Goal: Information Seeking & Learning: Learn about a topic

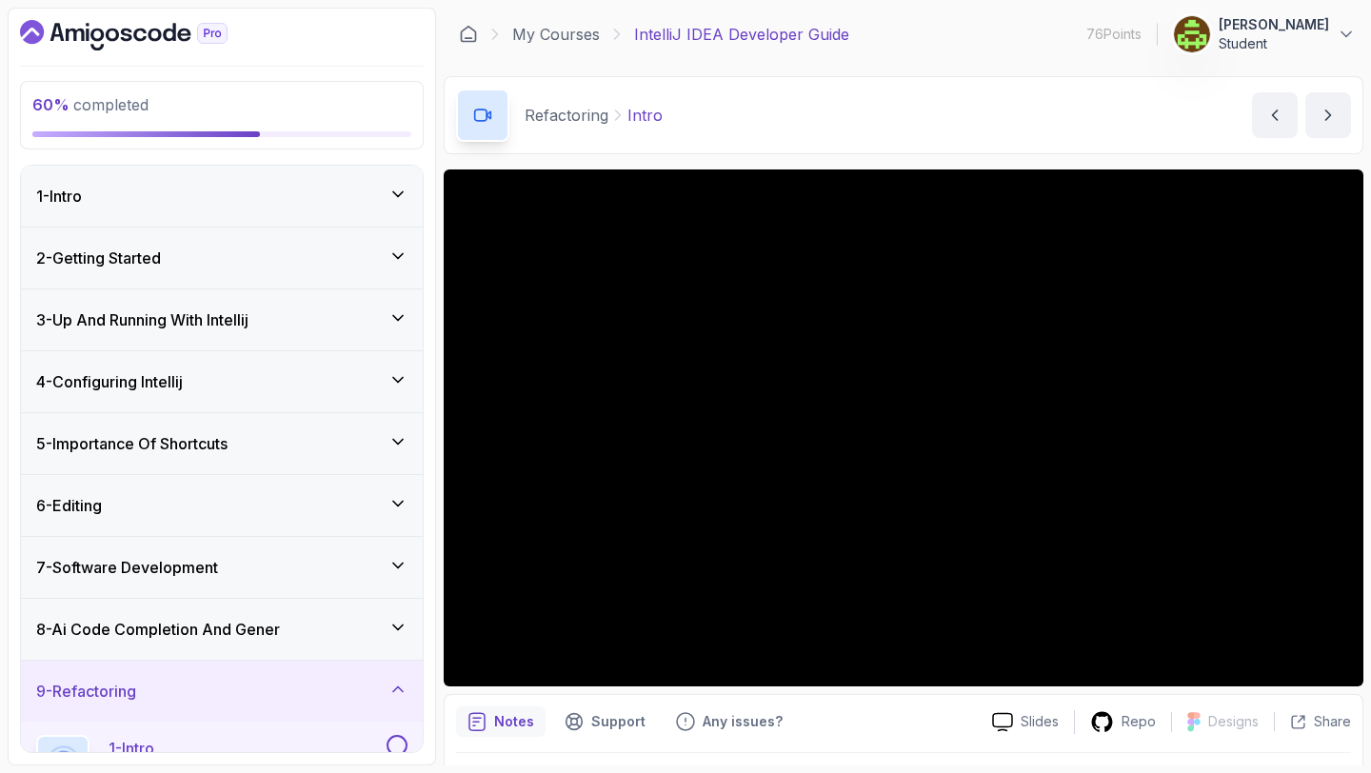
scroll to position [53, 0]
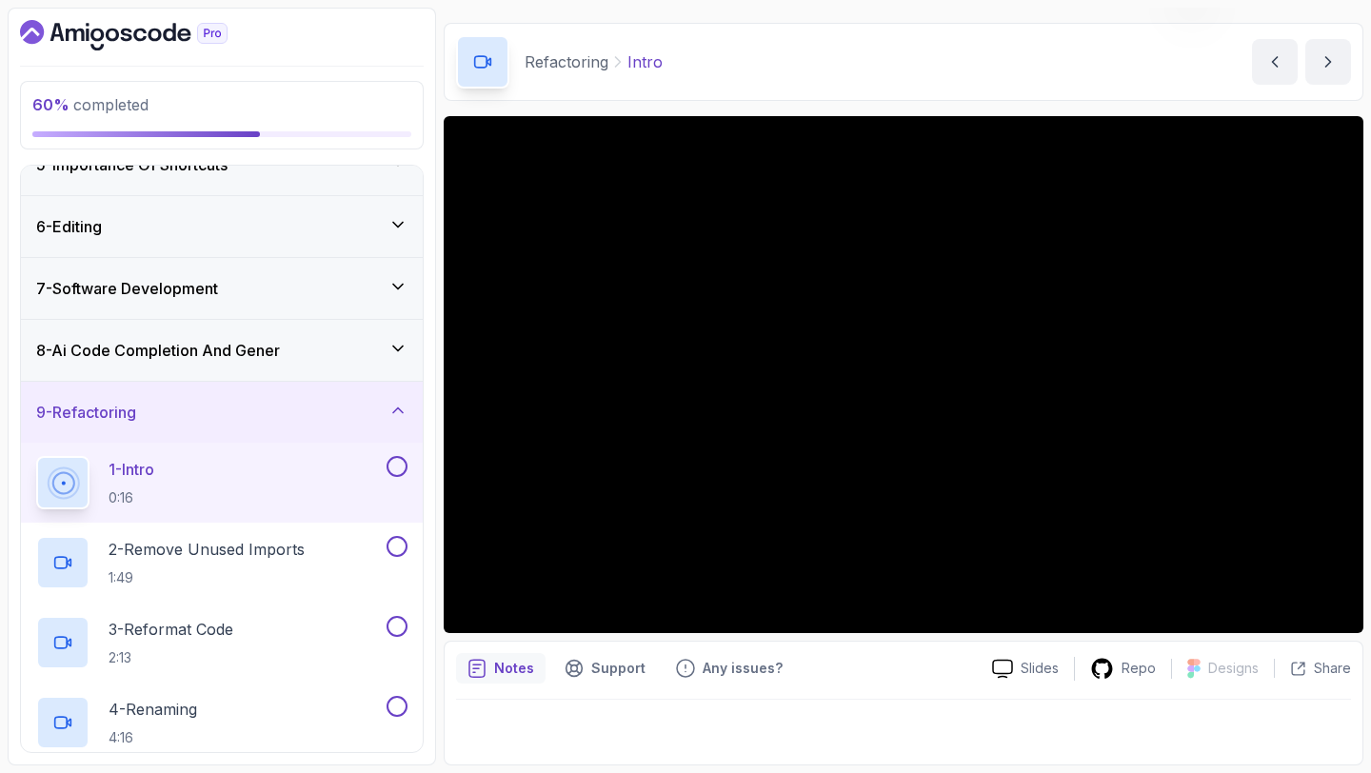
click at [401, 465] on button at bounding box center [396, 466] width 21 height 21
click at [299, 554] on p "2 - Remove Unused Imports" at bounding box center [207, 549] width 196 height 23
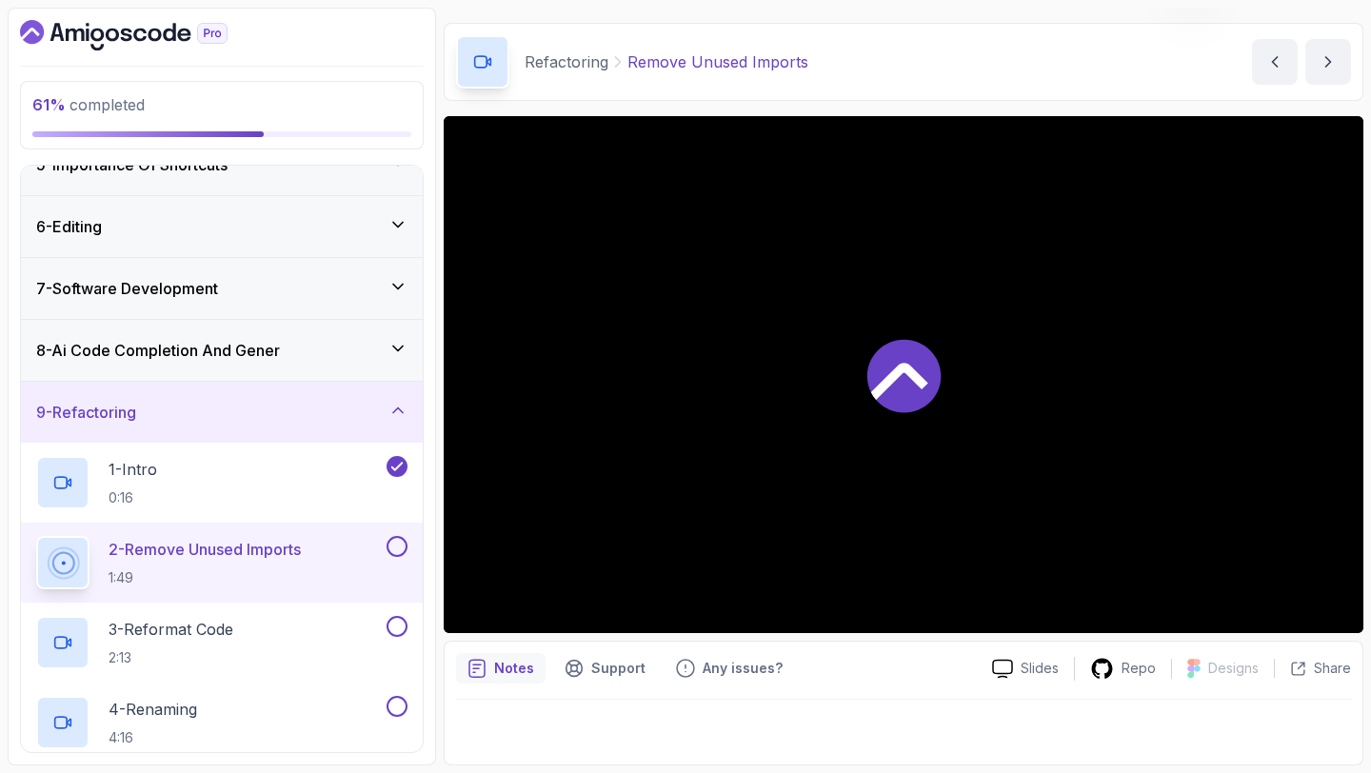
click at [857, 372] on div at bounding box center [904, 374] width 920 height 517
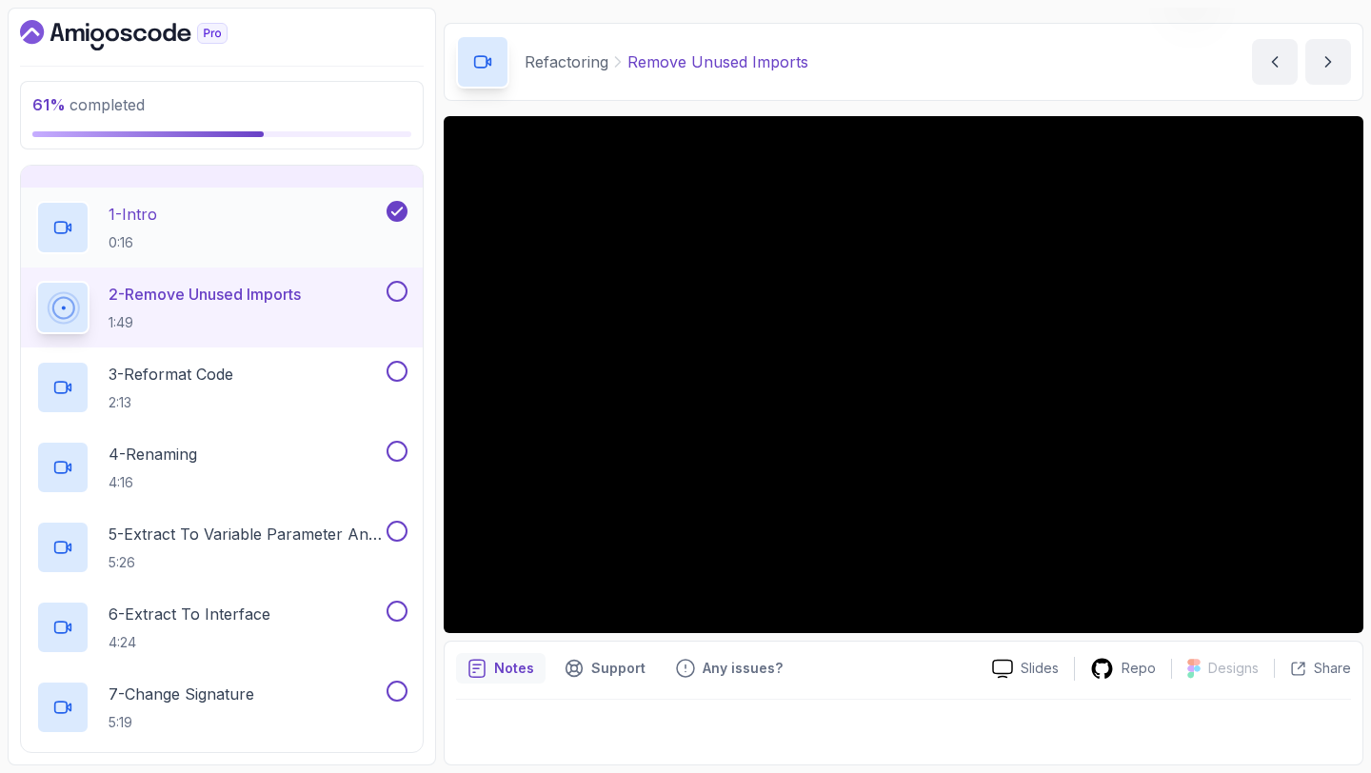
scroll to position [539, 0]
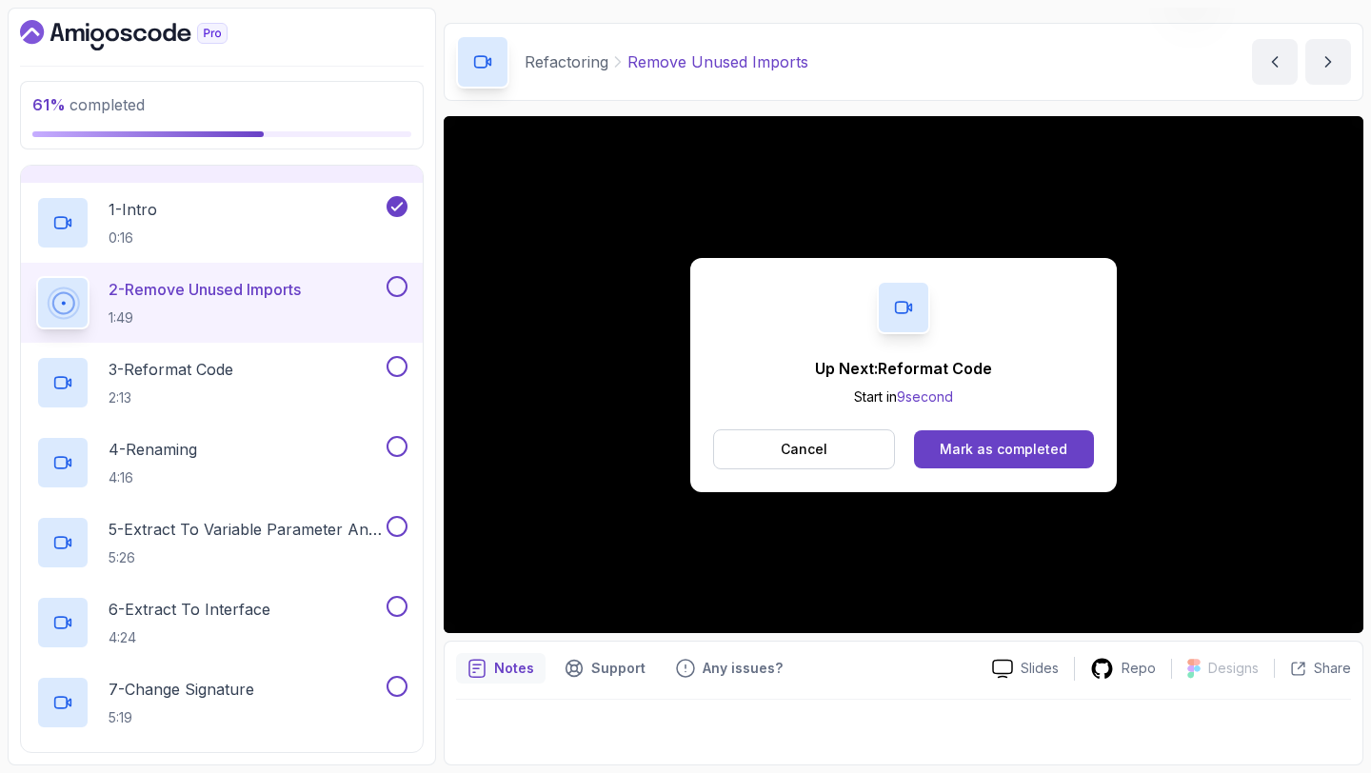
click at [398, 282] on button at bounding box center [396, 286] width 21 height 21
click at [251, 377] on div "3 - Reformat Code 2:13" at bounding box center [209, 382] width 347 height 53
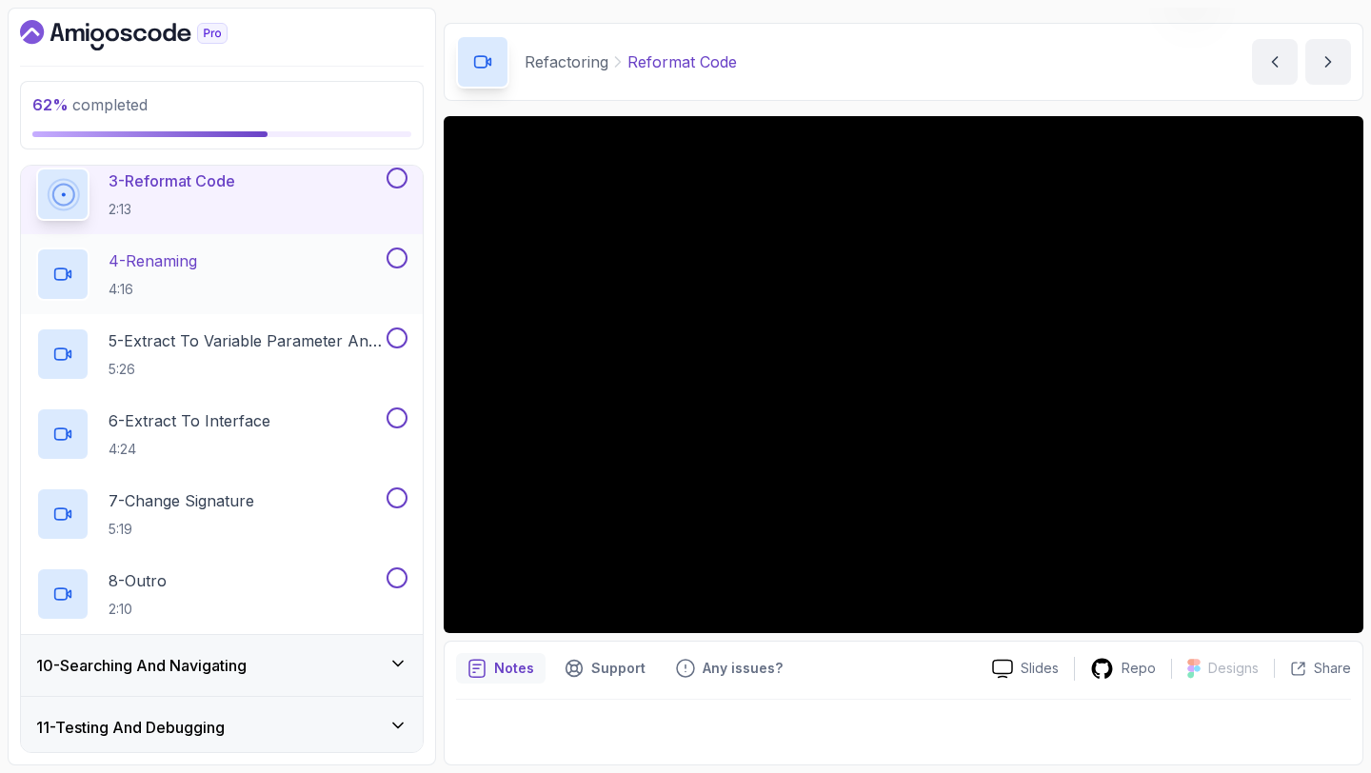
scroll to position [723, 0]
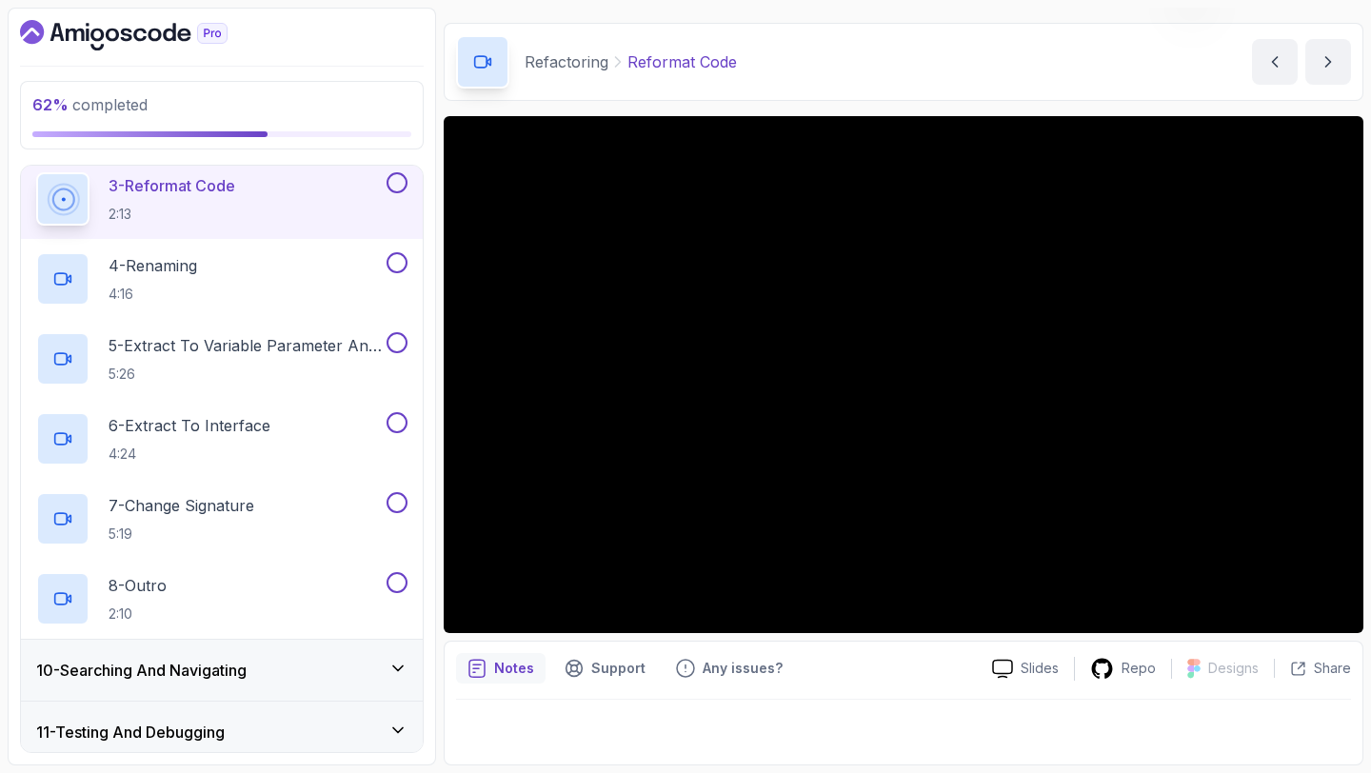
click at [316, 671] on div "10 - Searching And Navigating" at bounding box center [221, 670] width 371 height 23
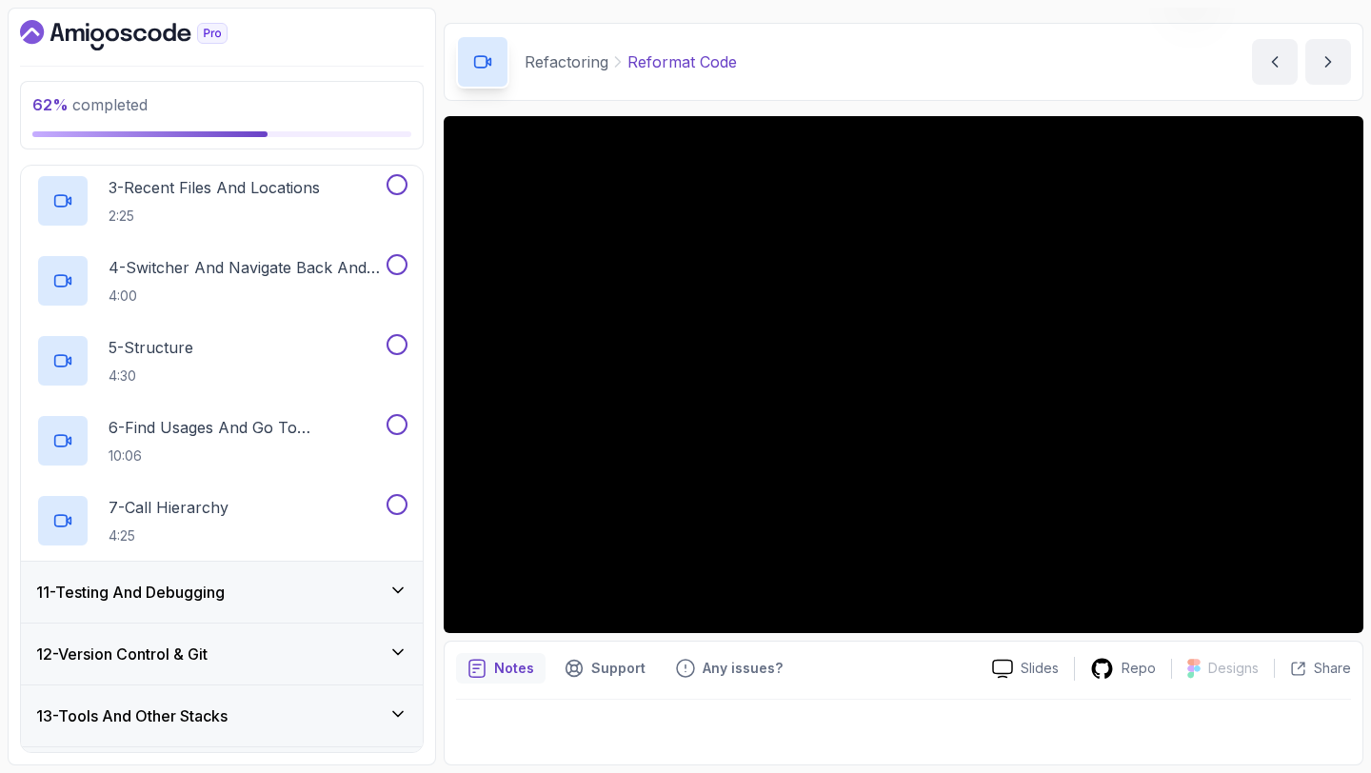
click at [281, 614] on div "11 - Testing And Debugging" at bounding box center [222, 592] width 402 height 61
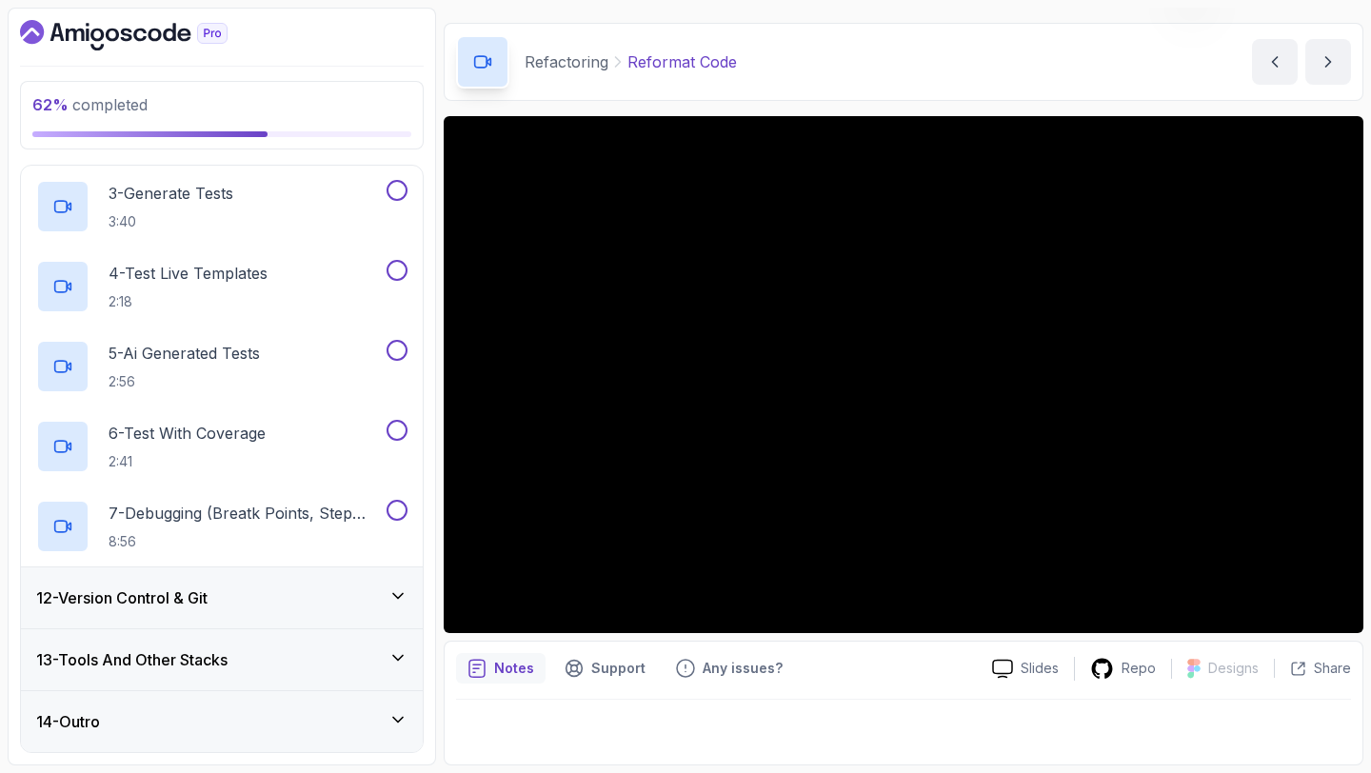
click at [268, 589] on div "12 - Version Control & Git" at bounding box center [221, 597] width 371 height 23
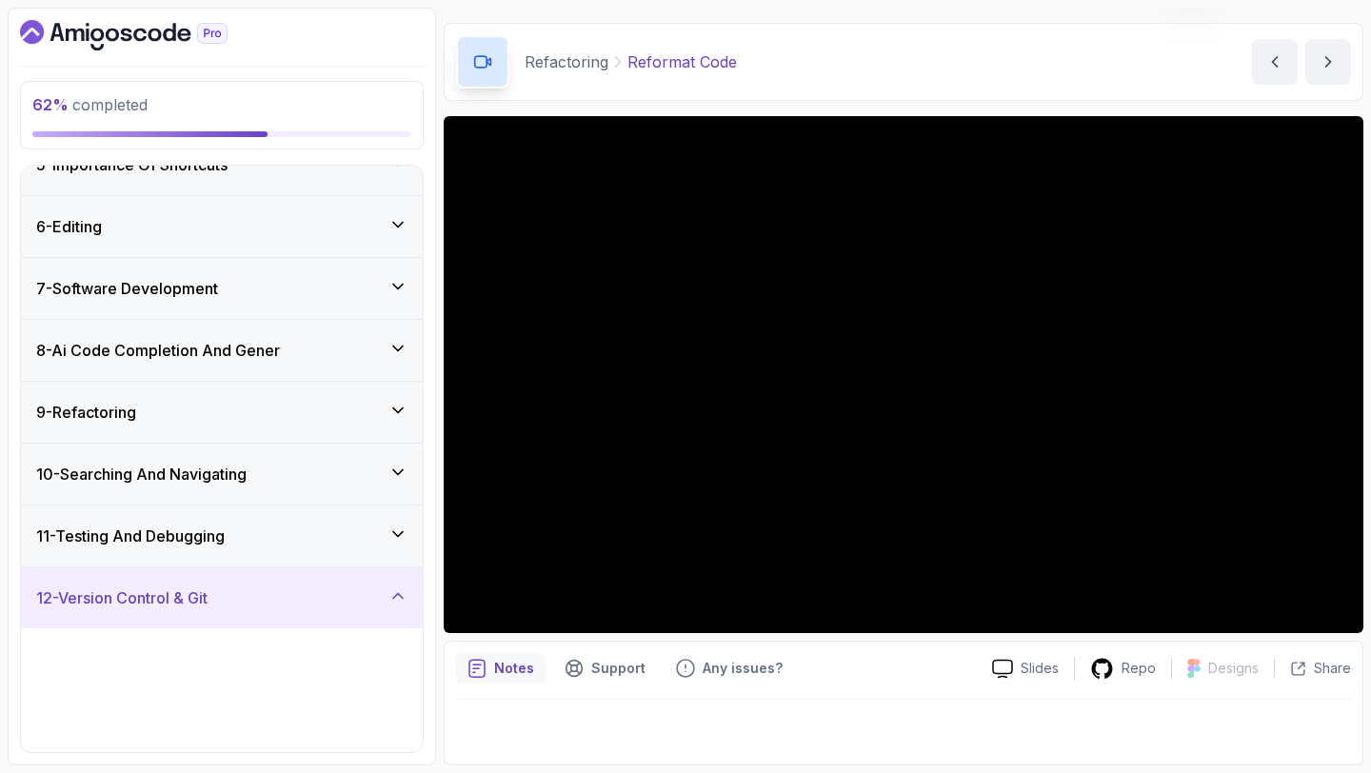
scroll to position [839, 0]
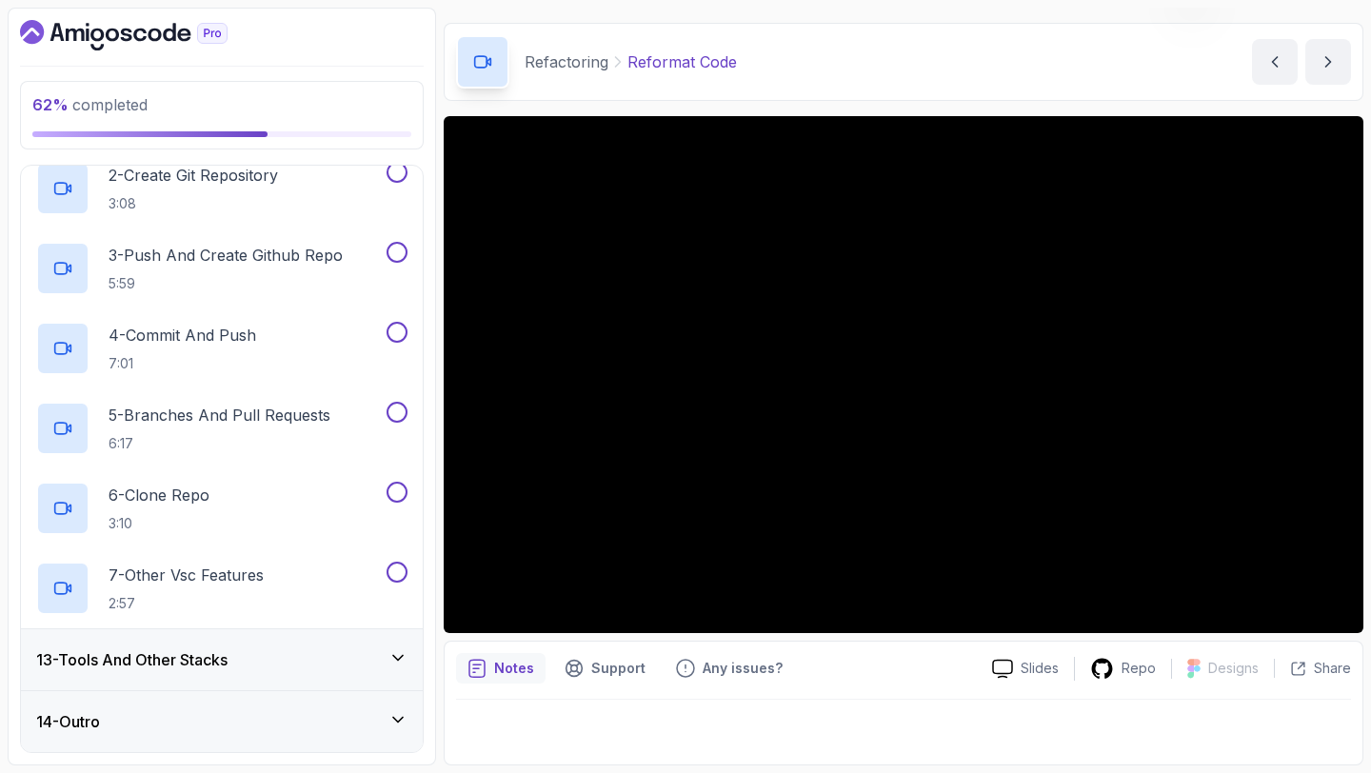
click at [221, 654] on h3 "13 - Tools And Other Stacks" at bounding box center [131, 659] width 191 height 23
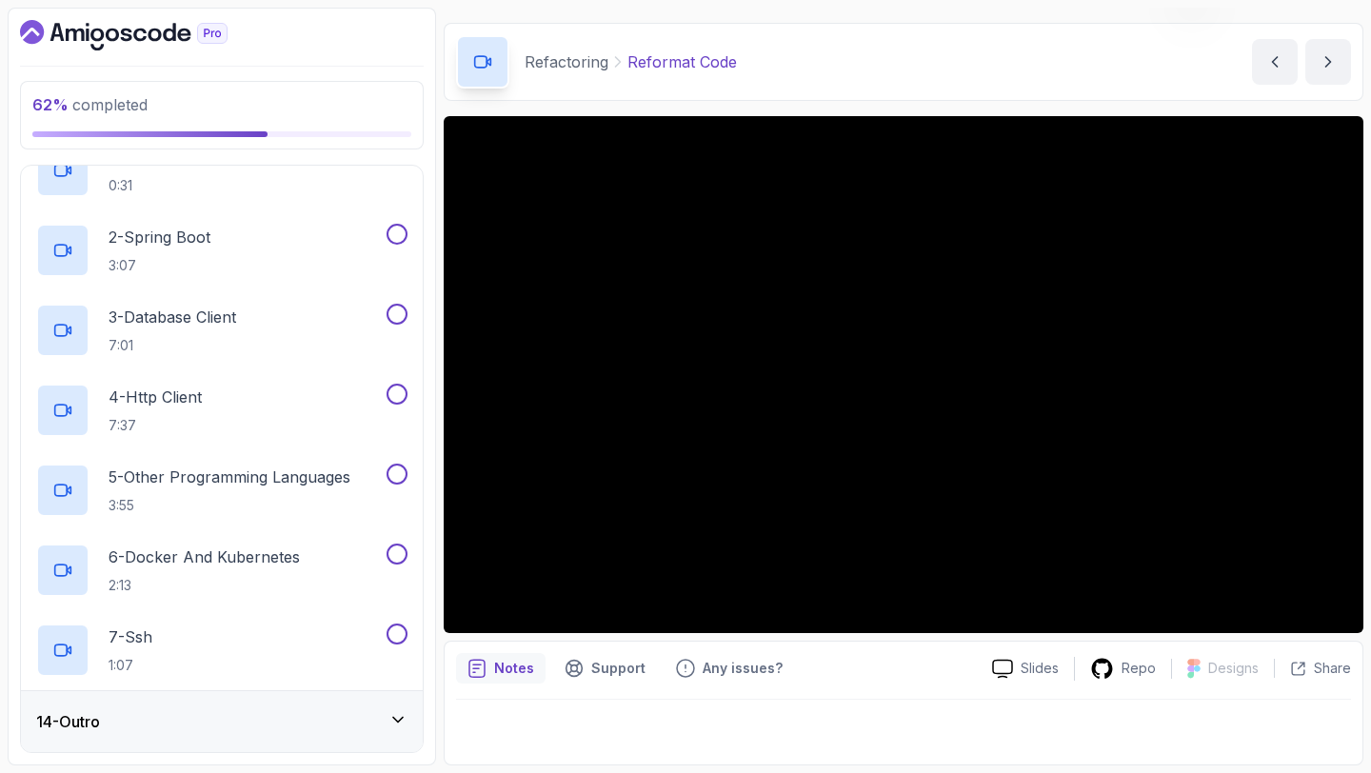
click at [175, 710] on div "14 - Outro" at bounding box center [221, 721] width 371 height 23
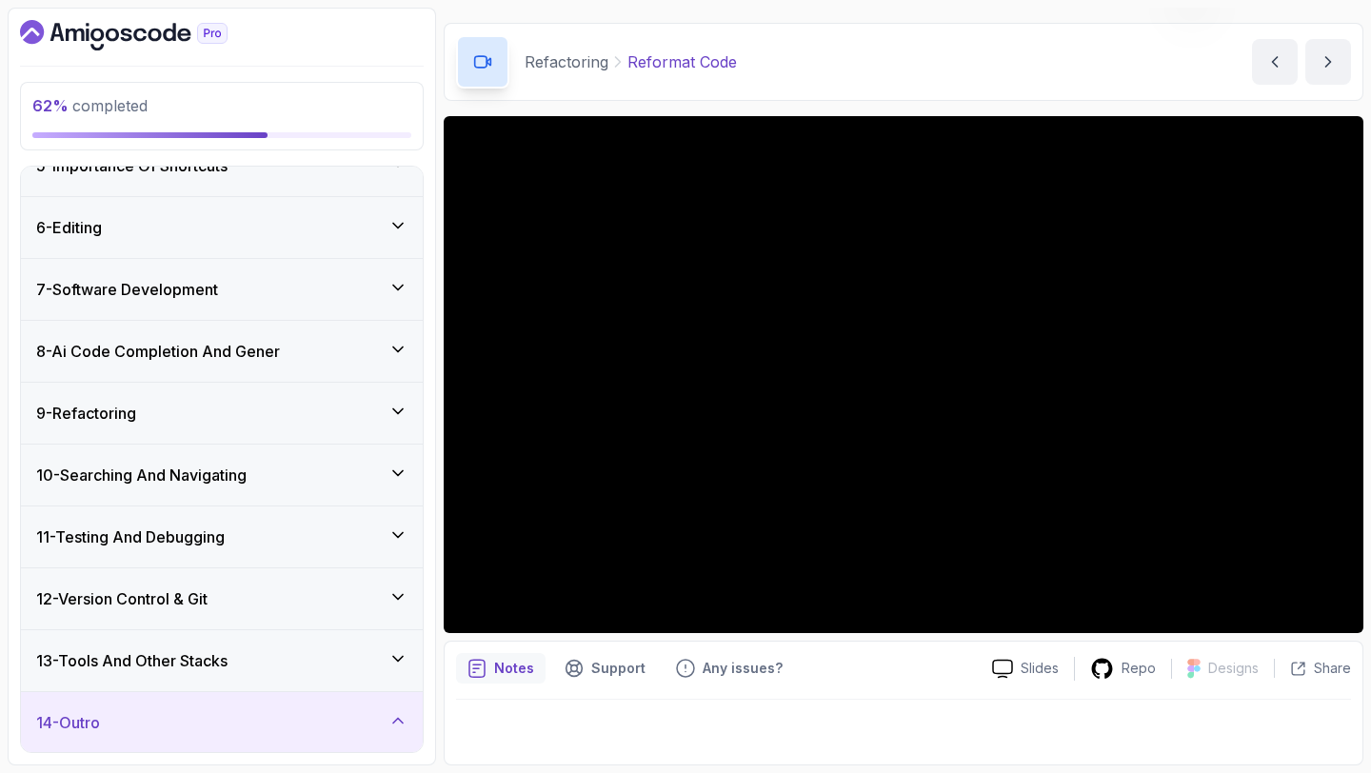
scroll to position [519, 0]
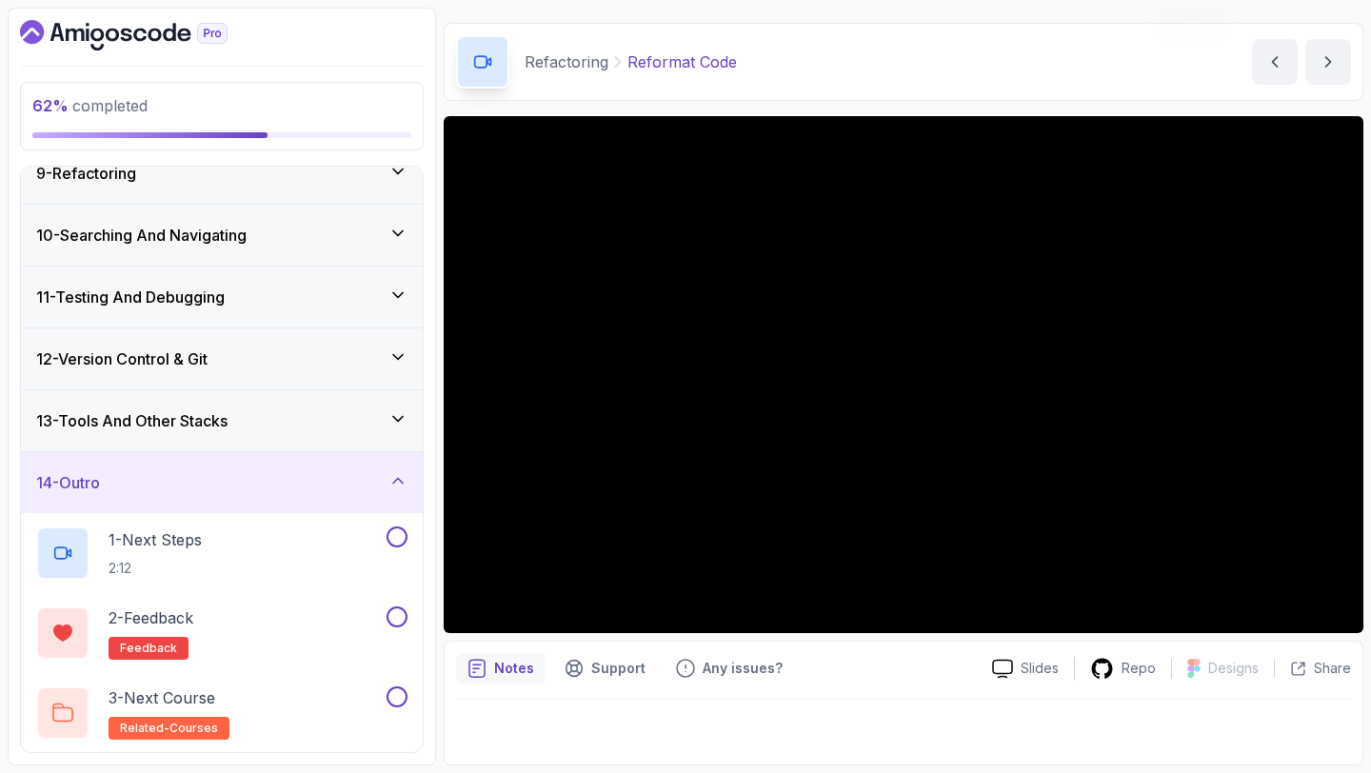
click at [389, 490] on div "14 - Outro" at bounding box center [221, 482] width 371 height 23
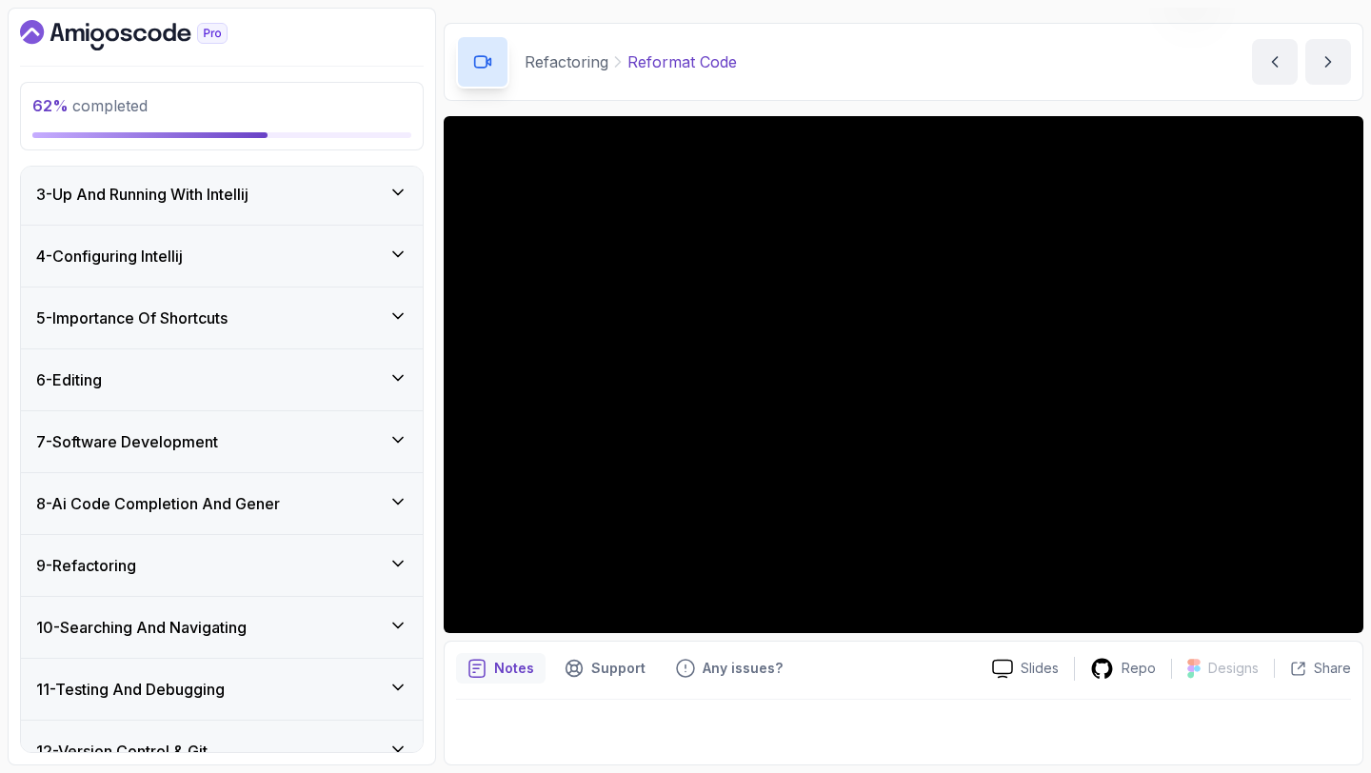
scroll to position [126, 0]
click at [211, 566] on div "9 - Refactoring" at bounding box center [221, 566] width 371 height 23
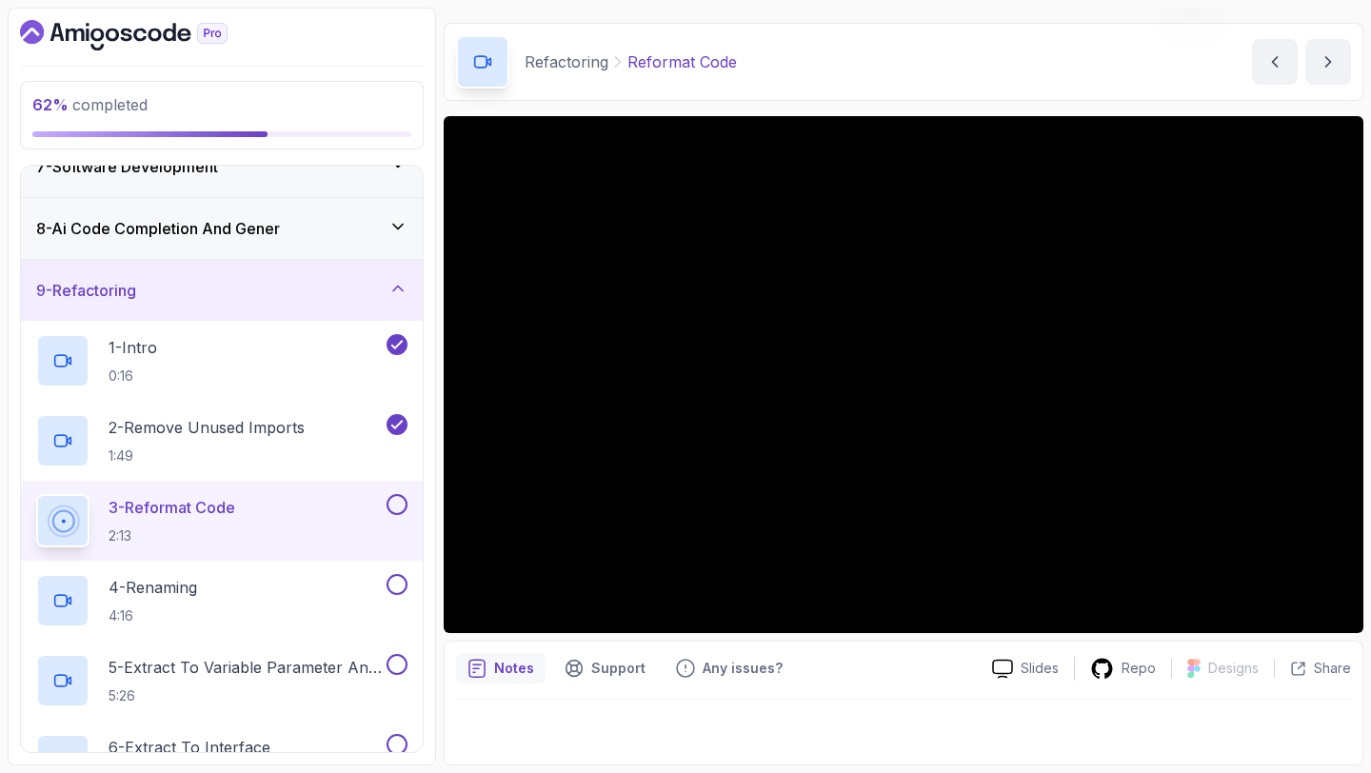
scroll to position [407, 0]
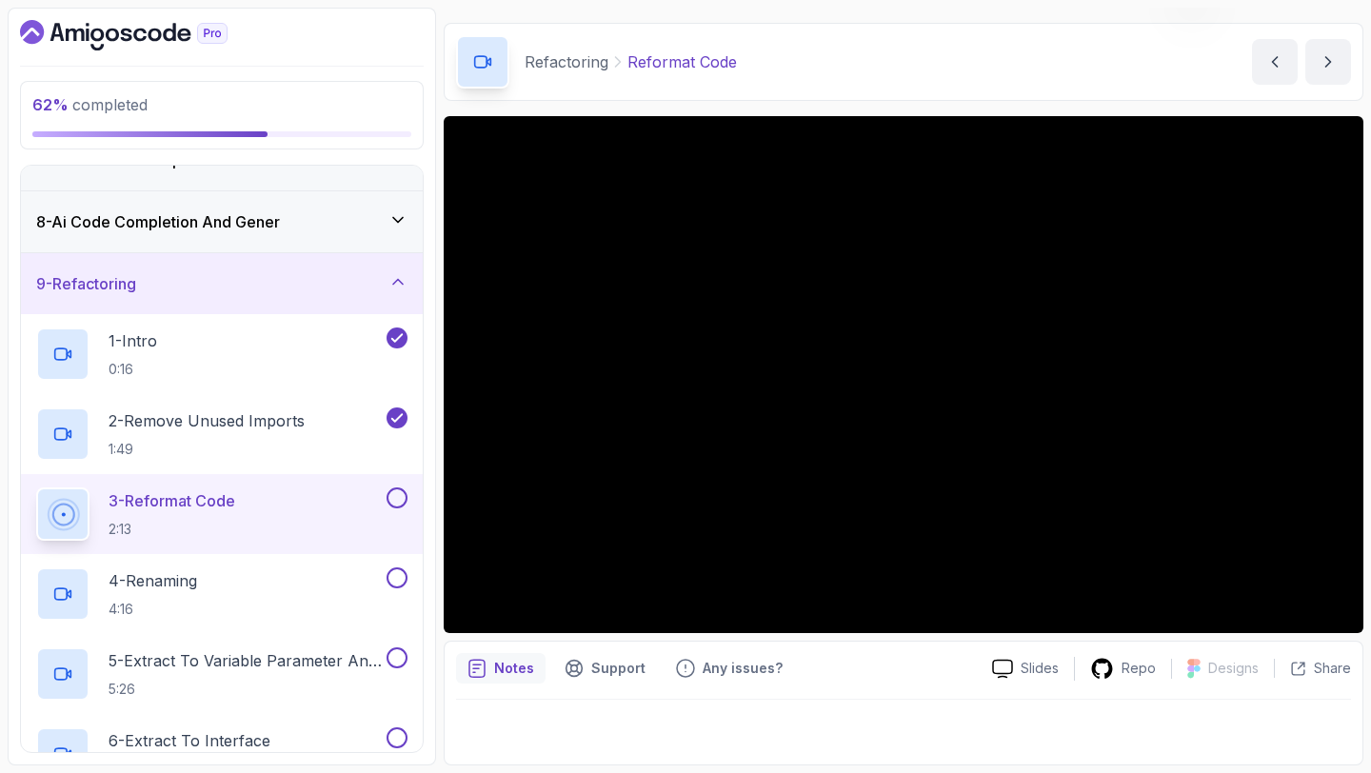
click at [398, 499] on button at bounding box center [396, 497] width 21 height 21
click at [293, 579] on div "4 - Renaming 4:16" at bounding box center [209, 593] width 347 height 53
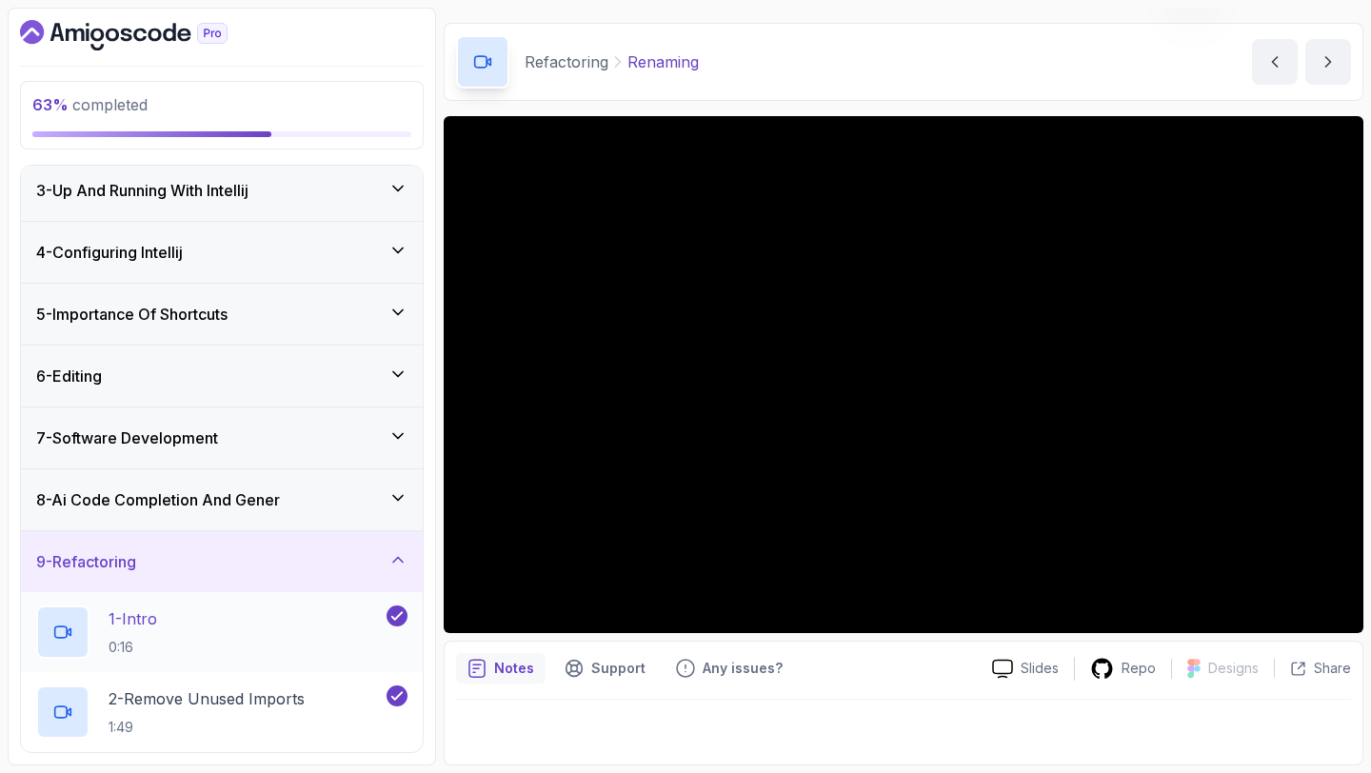
scroll to position [124, 0]
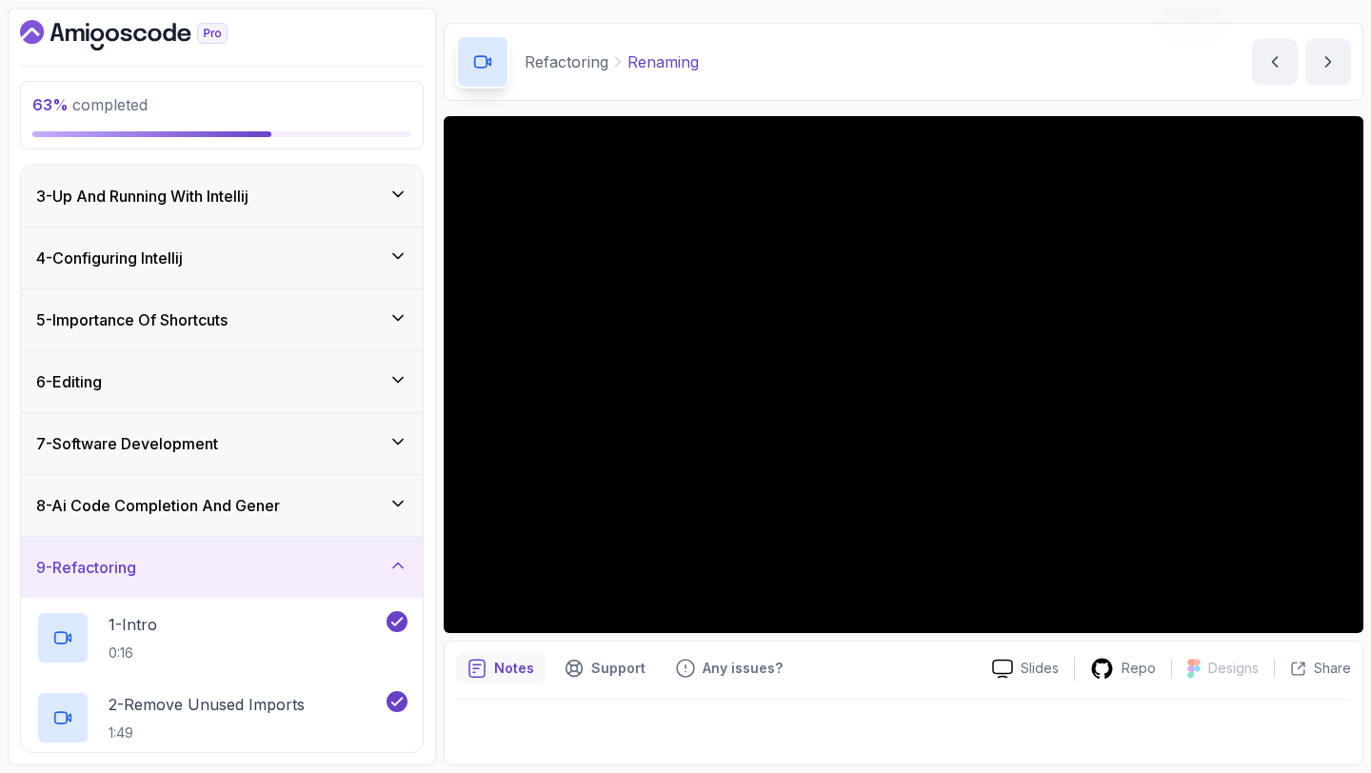
click at [248, 340] on div "5 - Importance Of Shortcuts" at bounding box center [222, 319] width 402 height 61
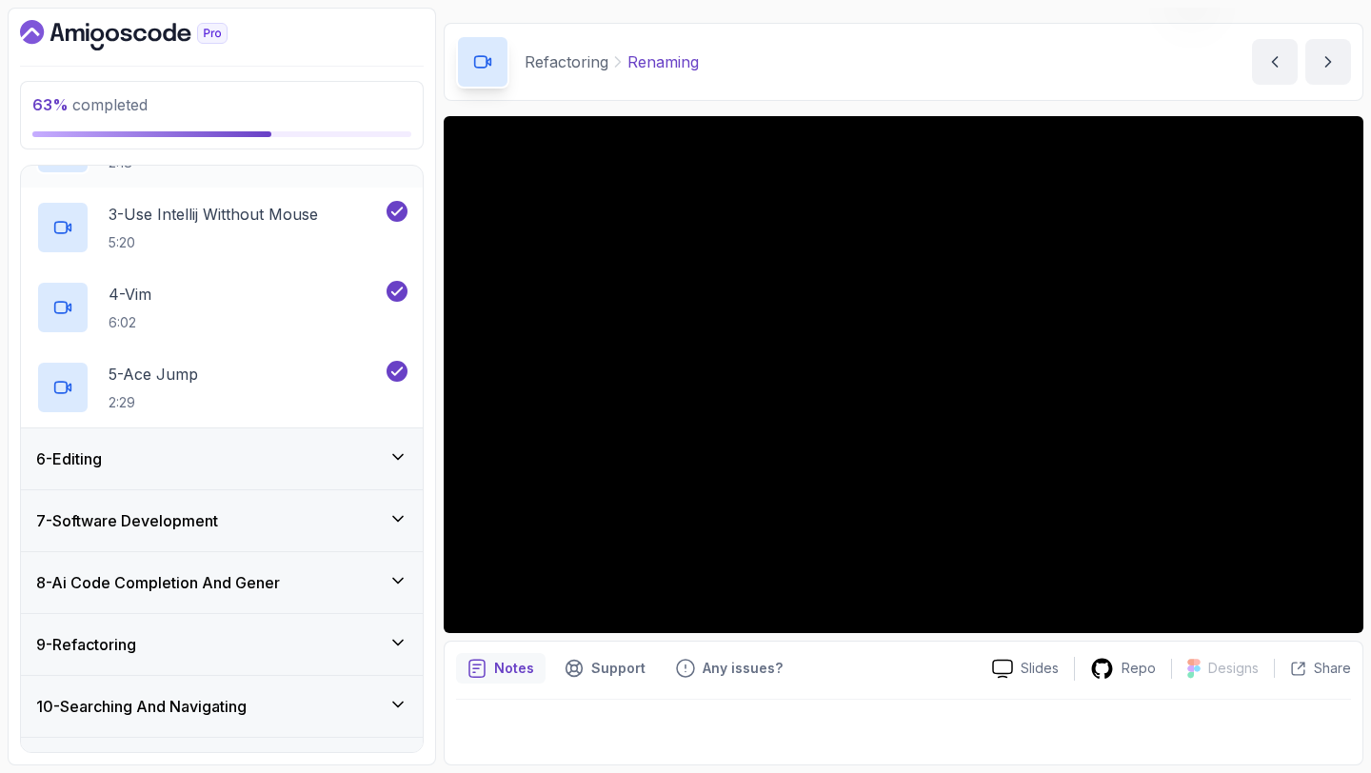
scroll to position [454, 0]
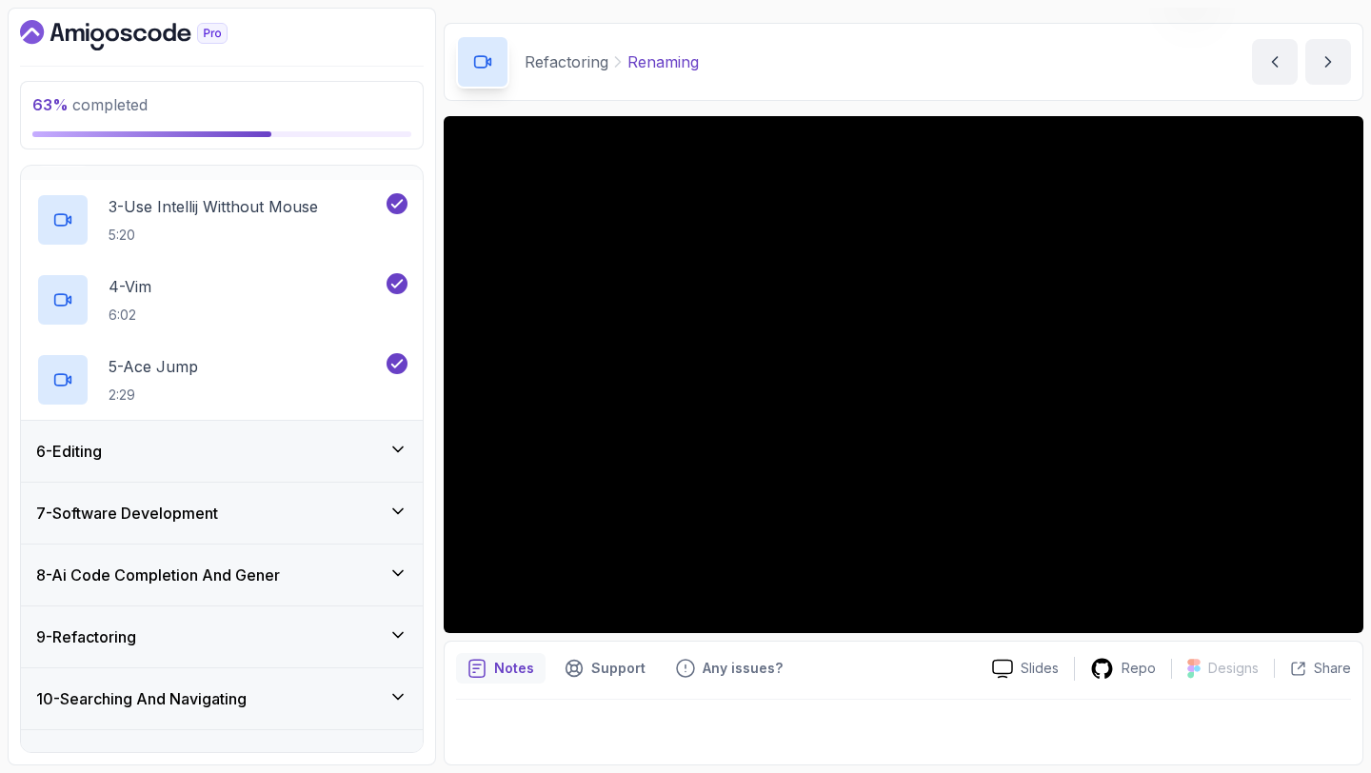
click at [184, 454] on div "6 - Editing" at bounding box center [221, 451] width 371 height 23
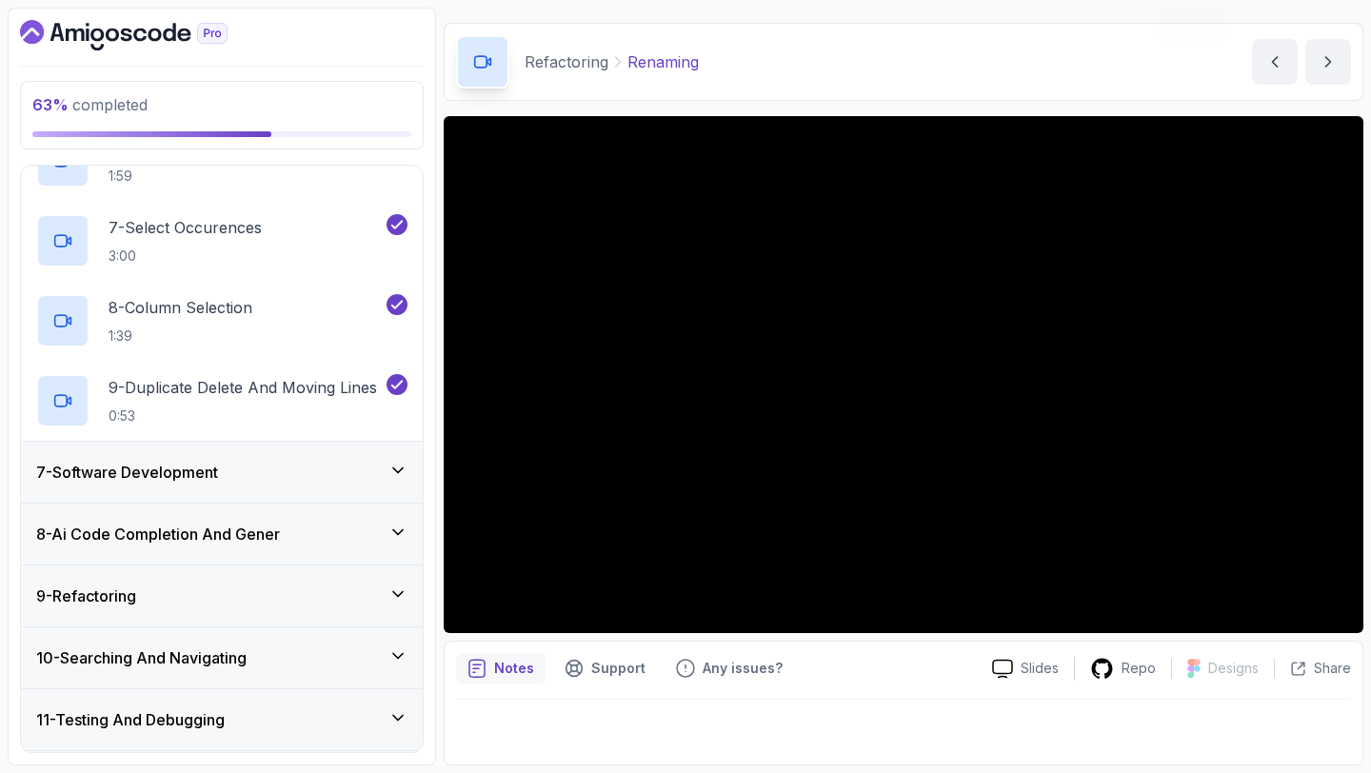
scroll to position [999, 0]
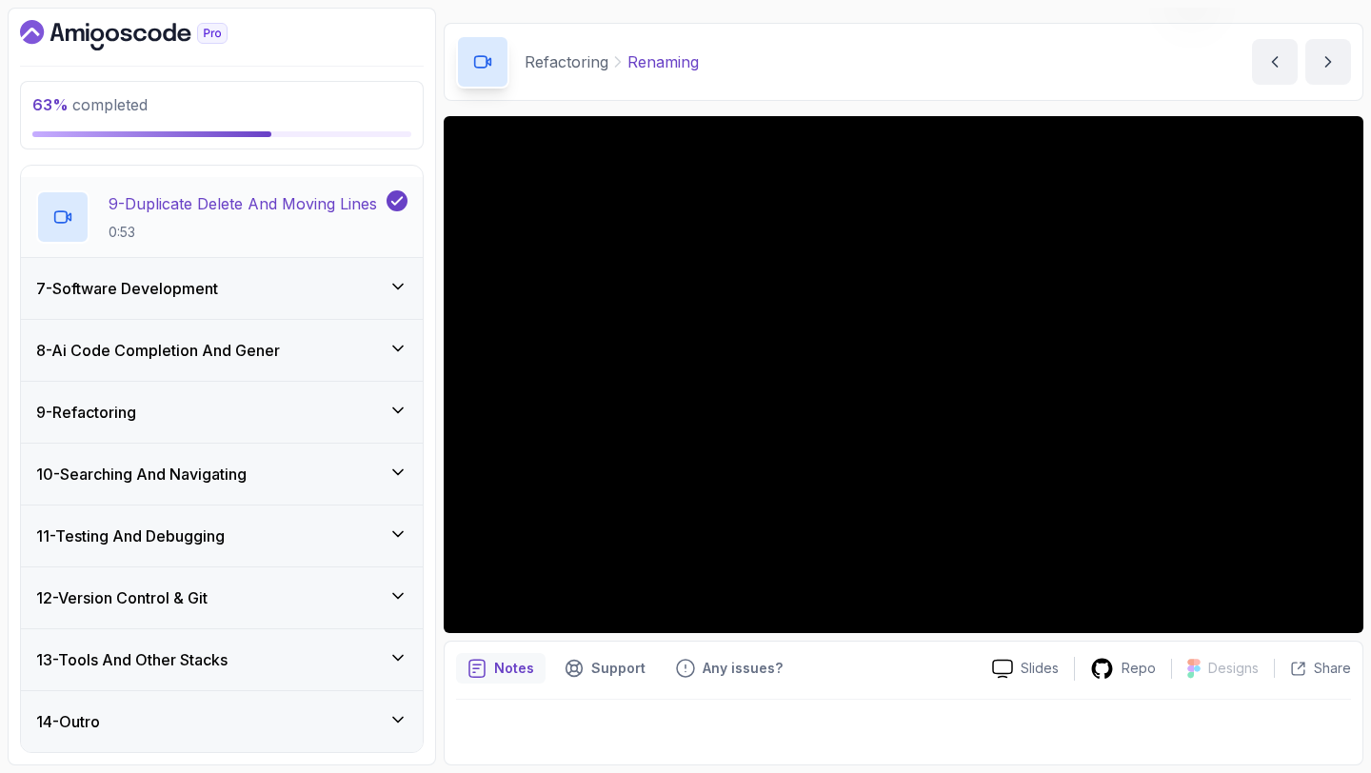
click at [272, 238] on p "0:53" at bounding box center [243, 232] width 268 height 19
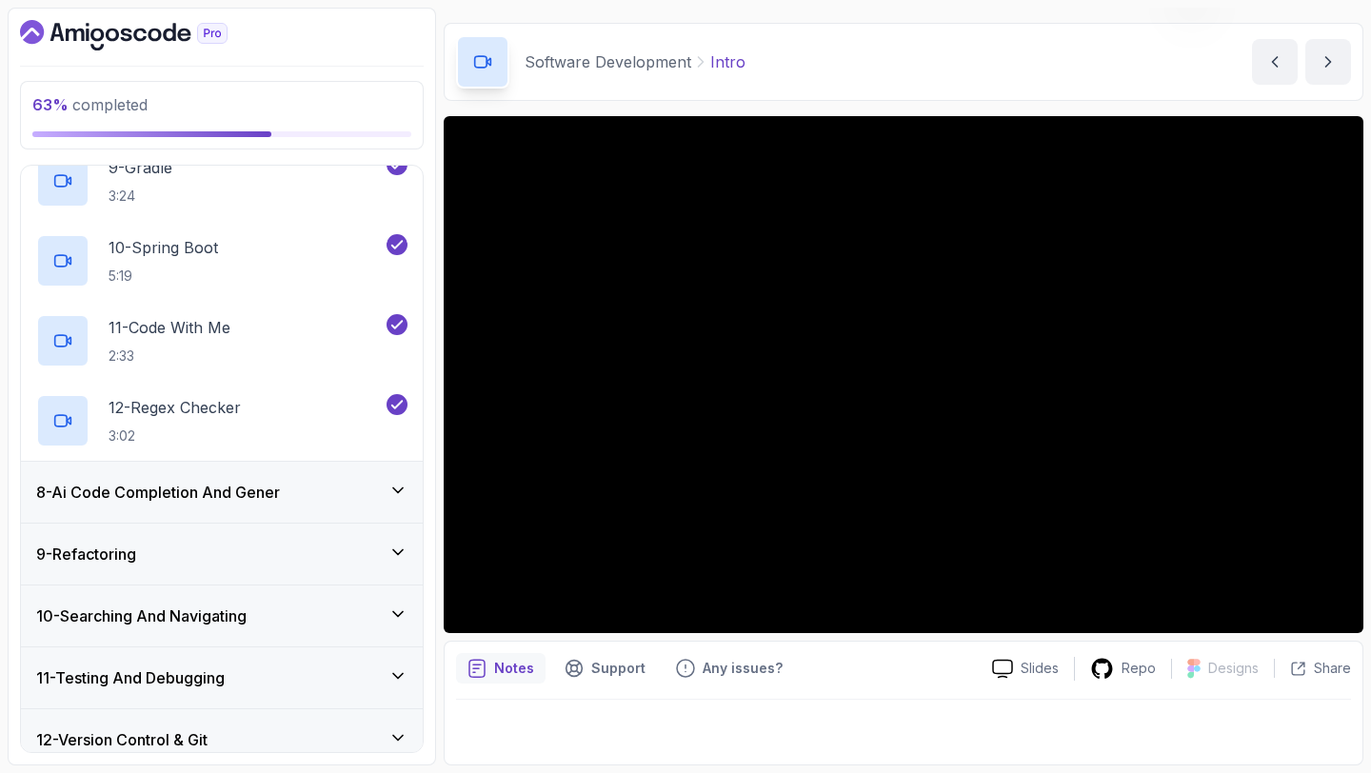
scroll to position [1238, 0]
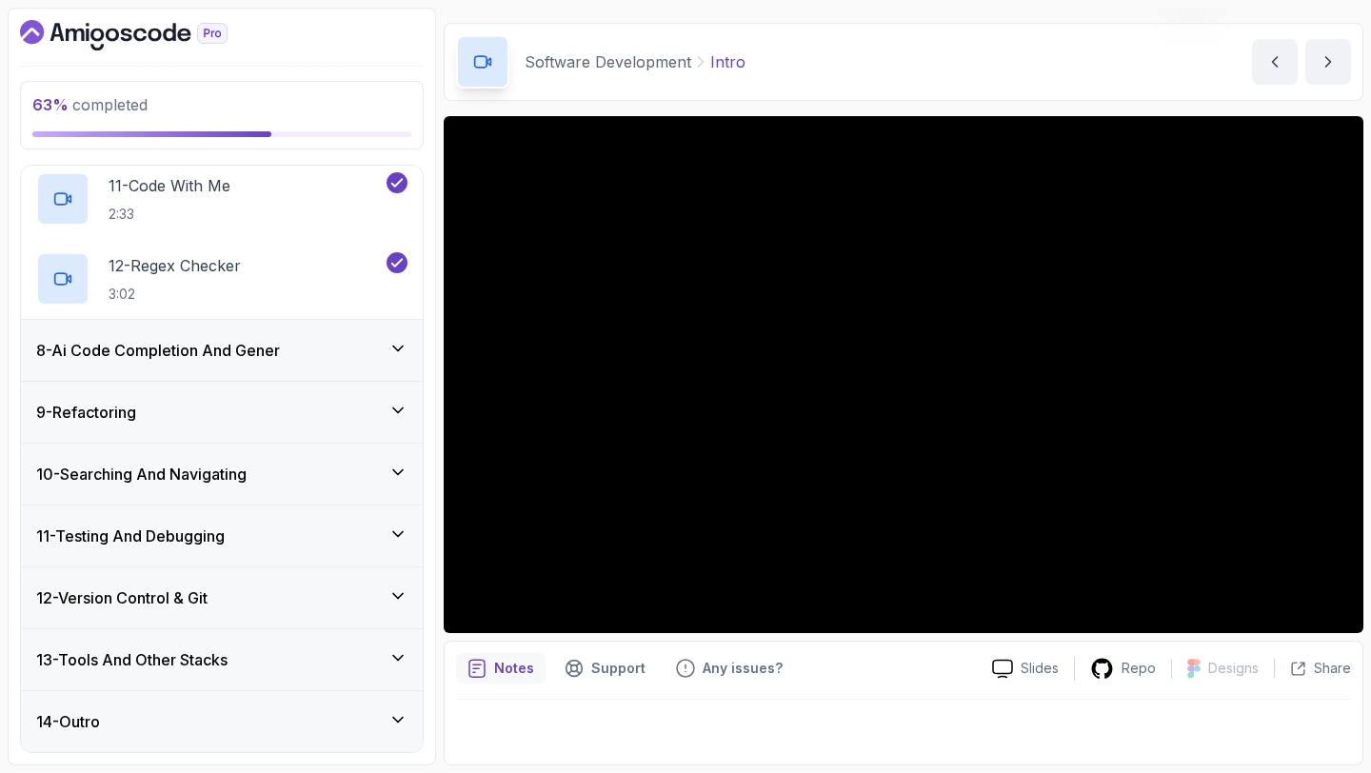
click at [215, 415] on div "9 - Refactoring" at bounding box center [221, 412] width 371 height 23
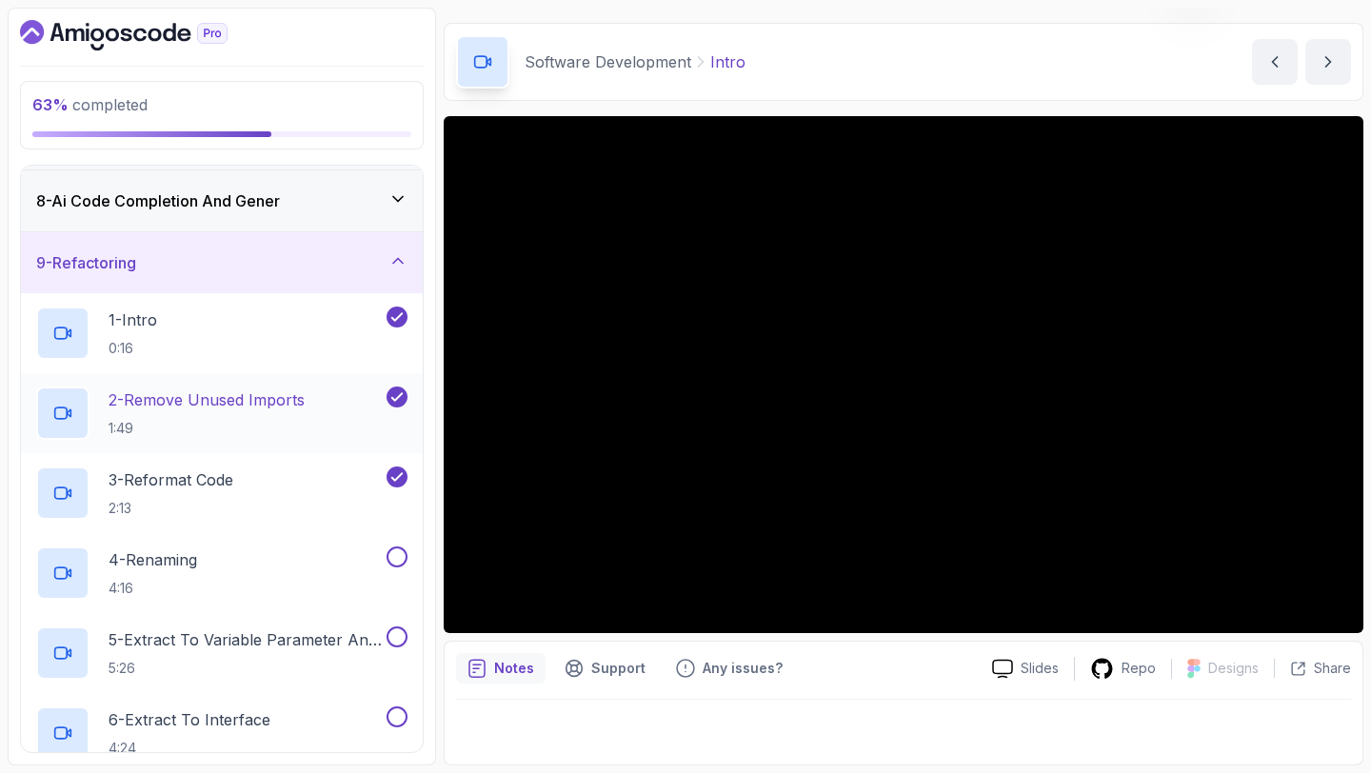
scroll to position [429, 0]
click at [225, 560] on div "4 - Renaming 4:16" at bounding box center [209, 571] width 347 height 53
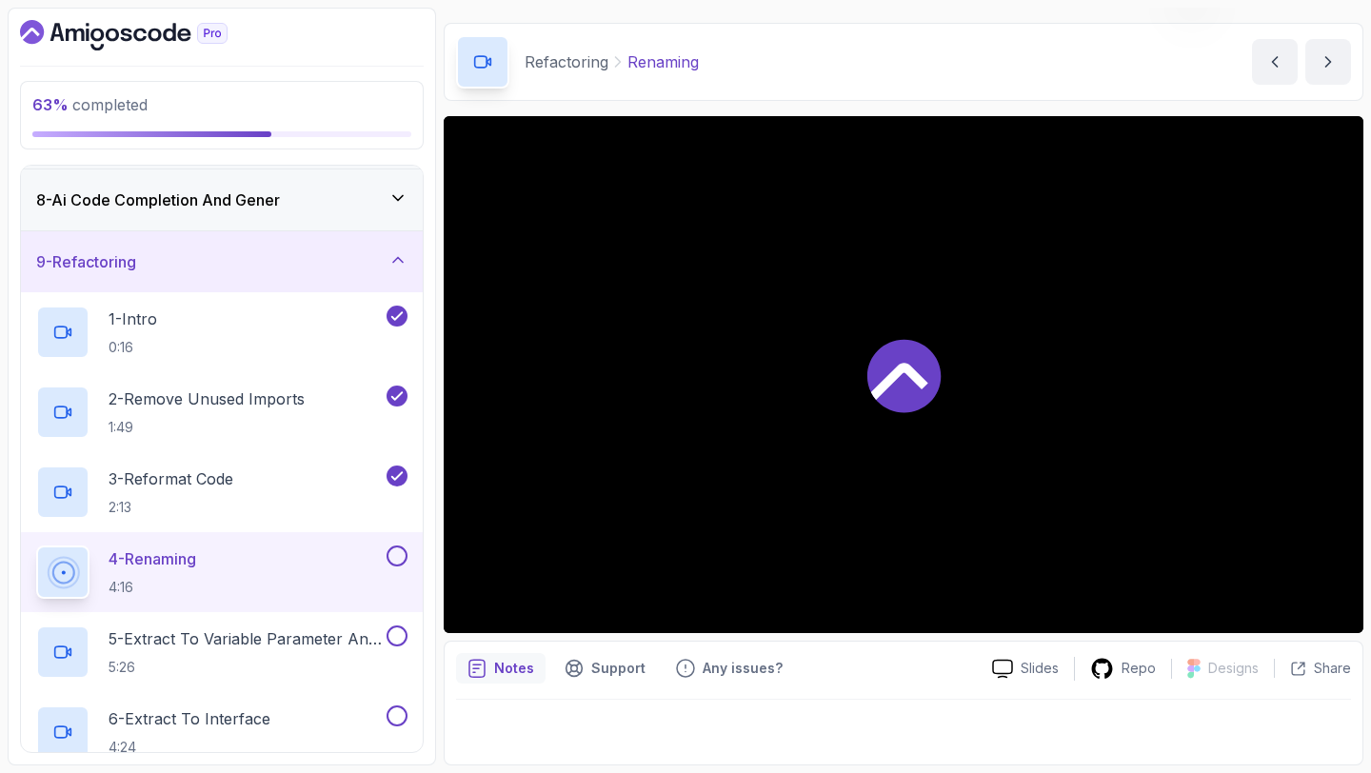
click at [398, 552] on button at bounding box center [396, 555] width 21 height 21
click at [327, 651] on h2 "5 - Extract To Variable Parameter And More 5:26" at bounding box center [246, 652] width 274 height 50
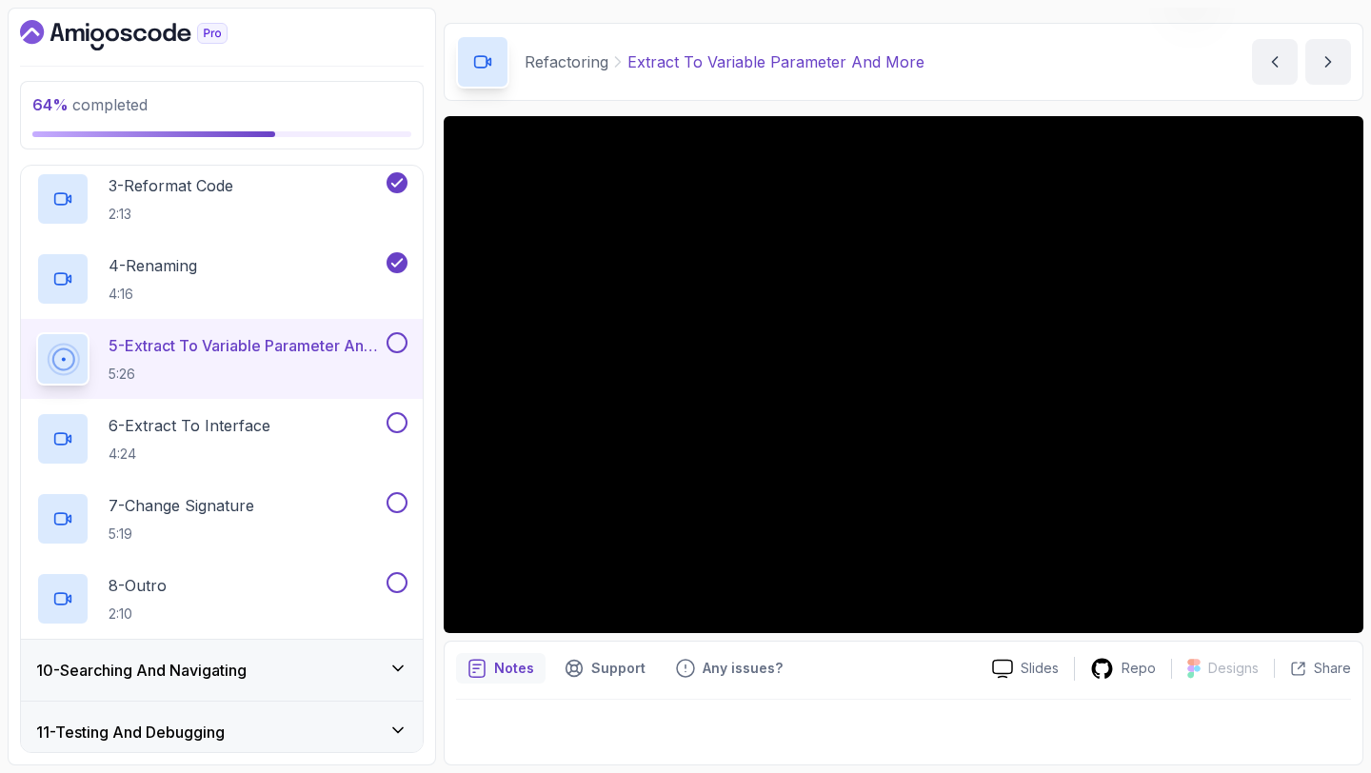
scroll to position [726, 0]
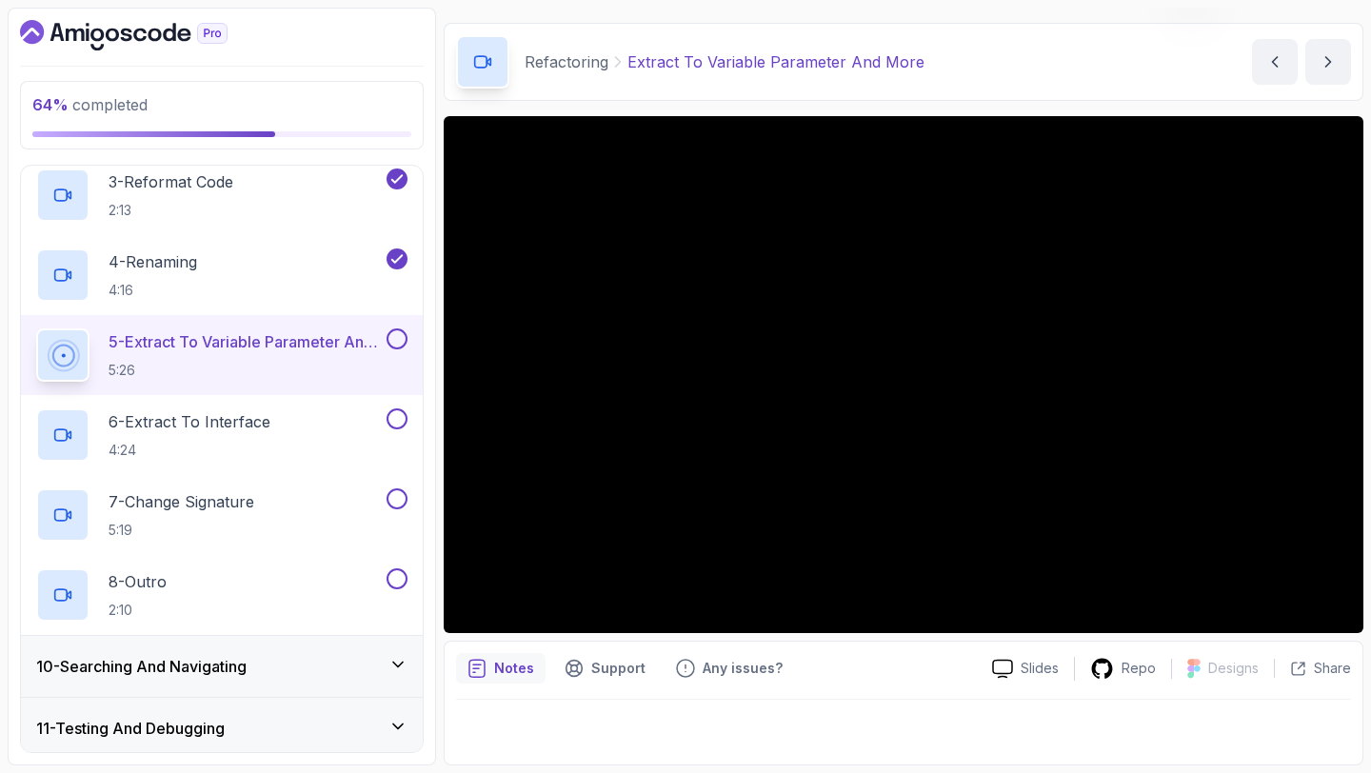
click at [403, 337] on button at bounding box center [396, 338] width 21 height 21
click at [312, 415] on div "6 - Extract To Interface 4:24" at bounding box center [209, 434] width 347 height 53
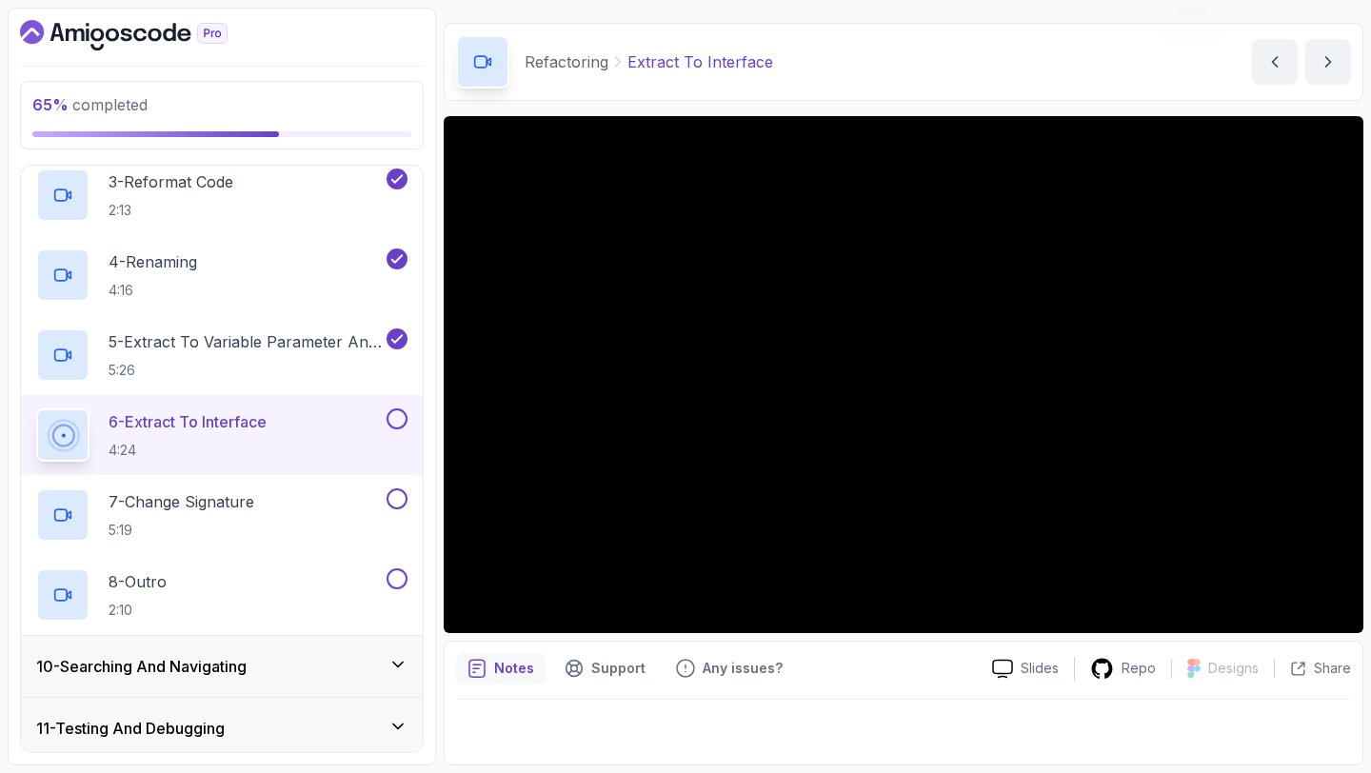
click at [398, 421] on button at bounding box center [396, 418] width 21 height 21
click at [282, 525] on div "7 - Change Signature 5:19" at bounding box center [209, 514] width 347 height 53
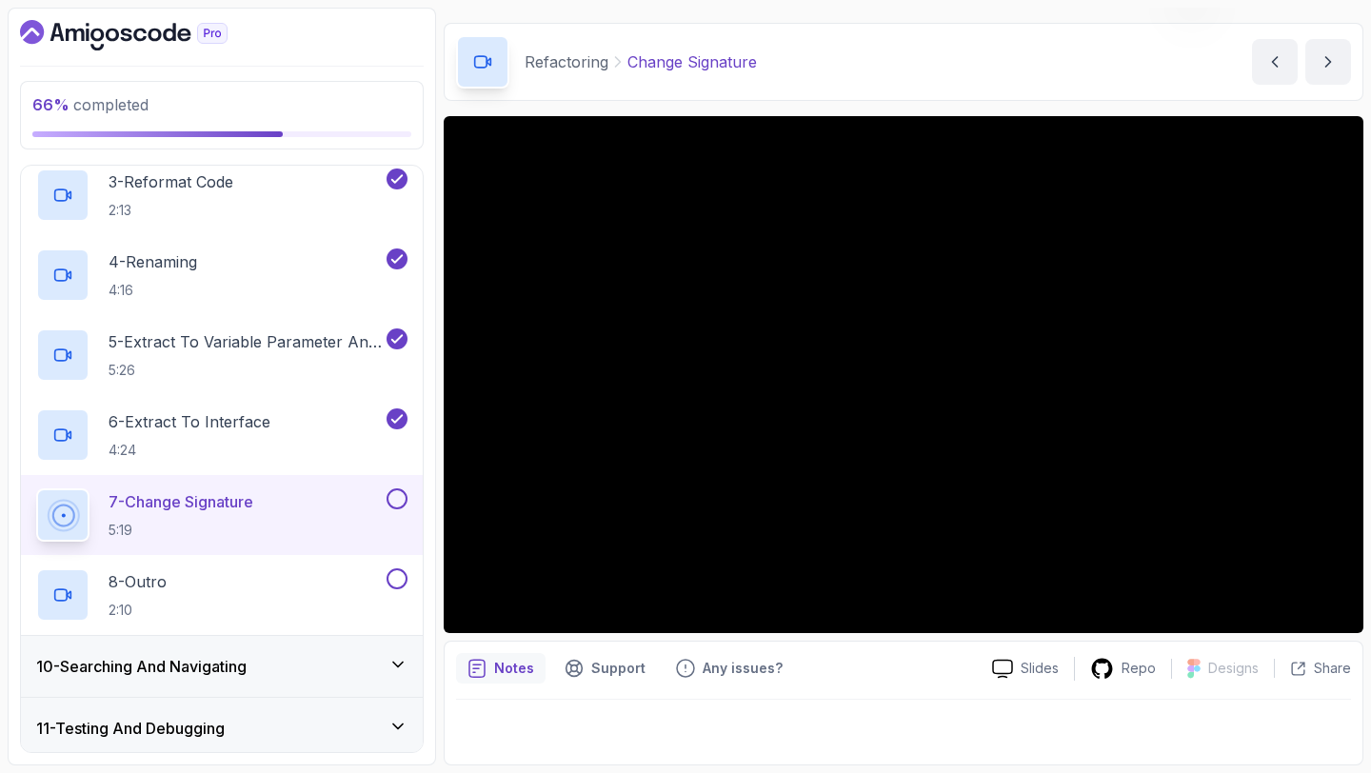
click at [406, 492] on div at bounding box center [395, 498] width 25 height 21
click at [393, 498] on button at bounding box center [396, 498] width 21 height 21
click at [405, 581] on button at bounding box center [396, 578] width 21 height 21
click at [348, 642] on div "10 - Searching And Navigating" at bounding box center [222, 666] width 402 height 61
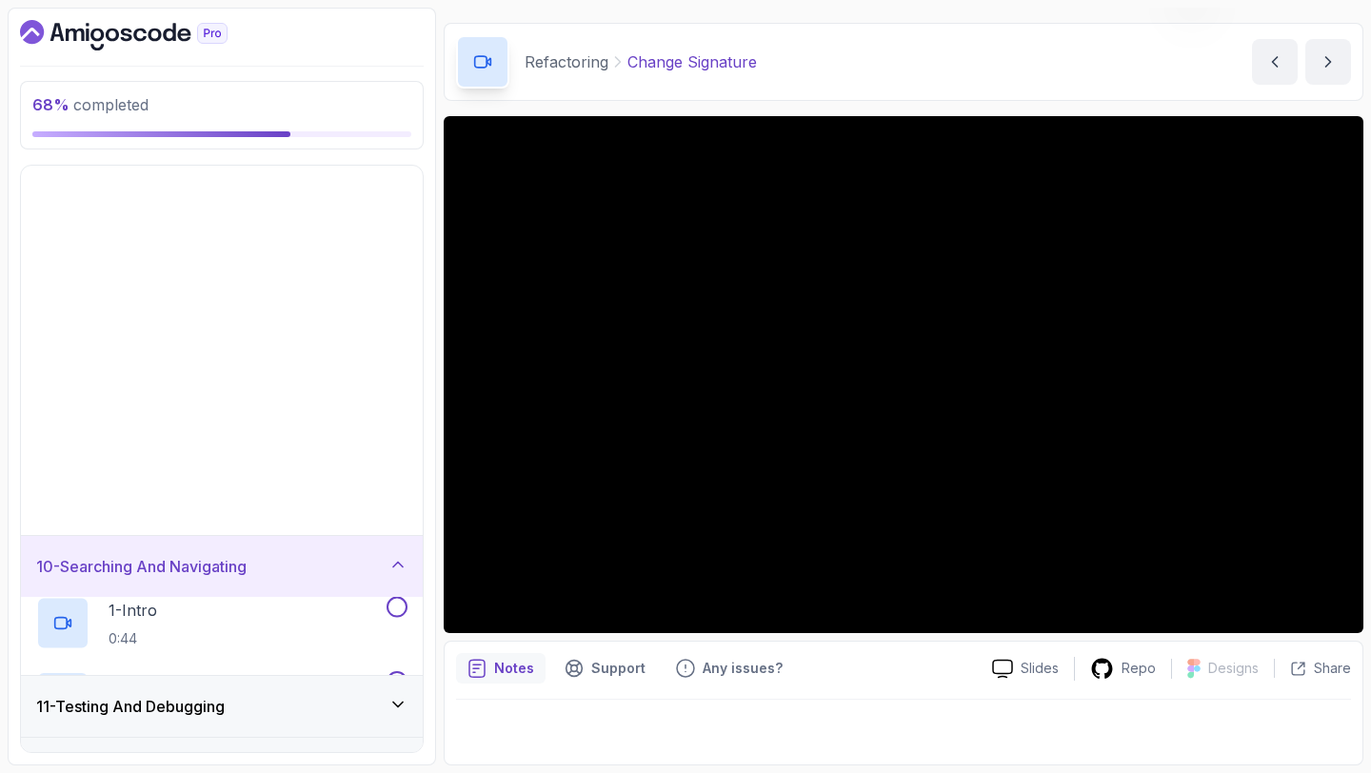
scroll to position [279, 0]
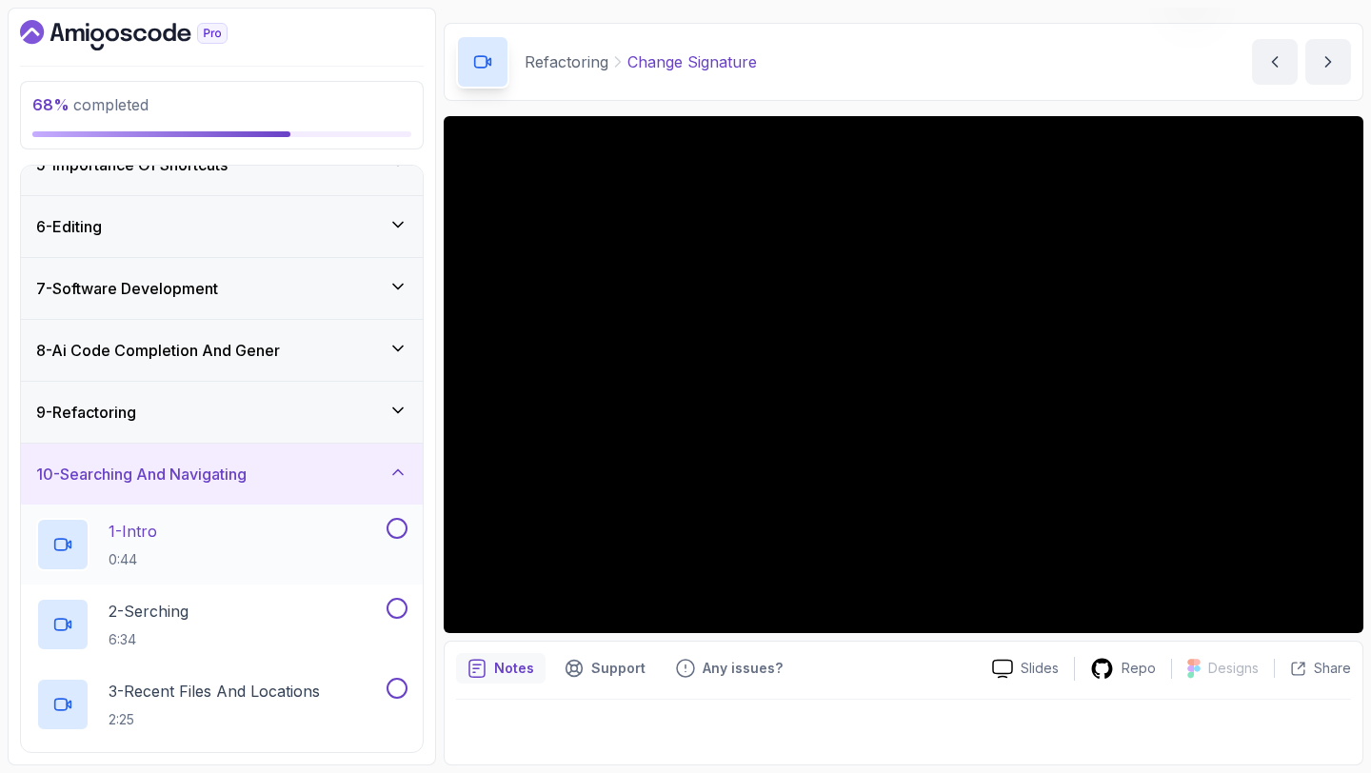
click at [276, 541] on div "1 - Intro 0:44" at bounding box center [209, 544] width 347 height 53
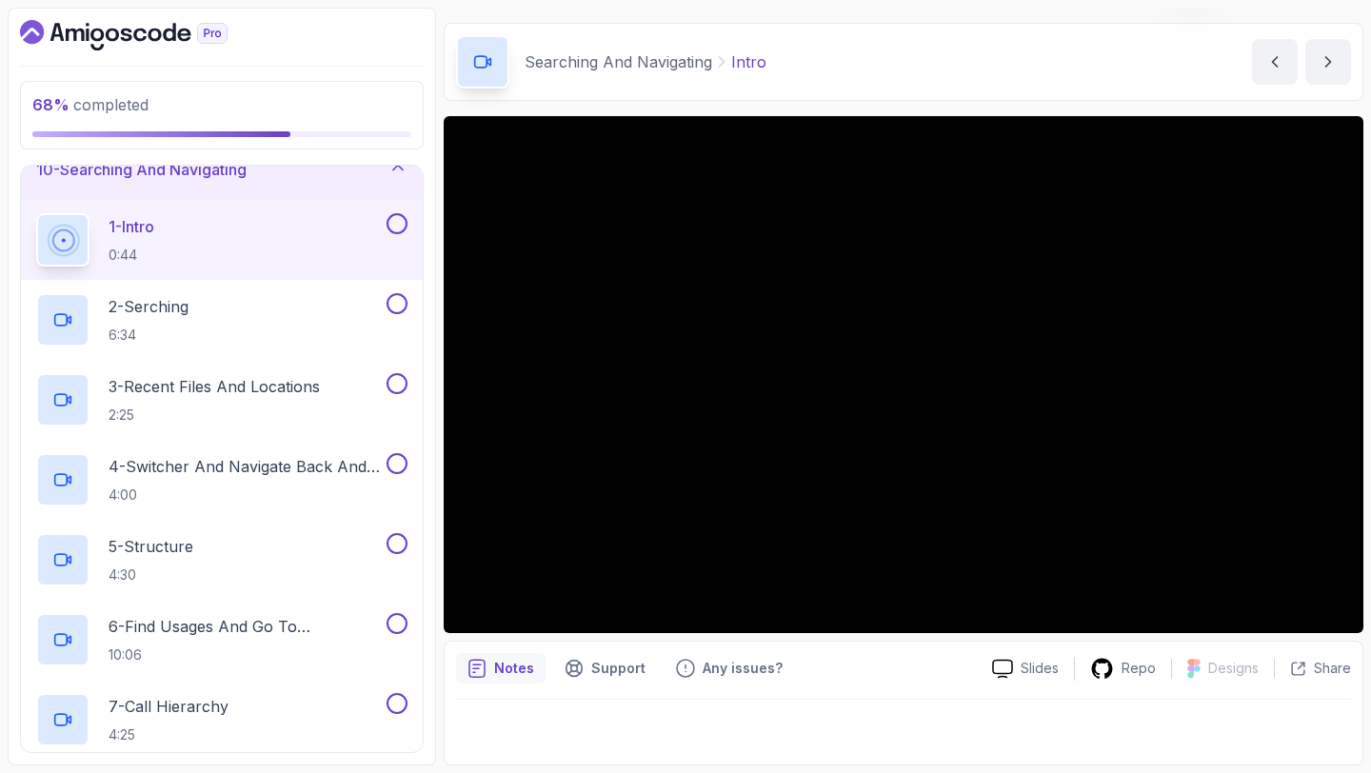
scroll to position [594, 0]
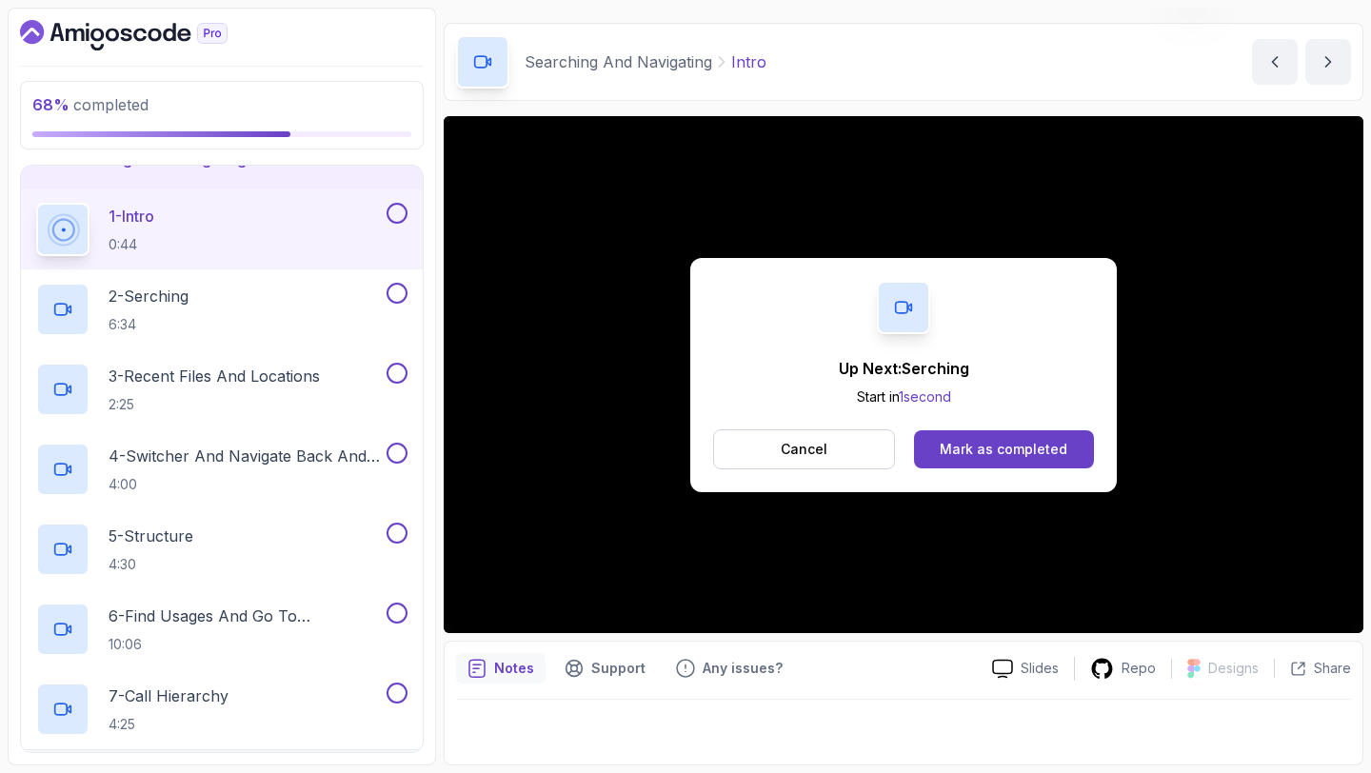
click at [389, 215] on button at bounding box center [396, 213] width 21 height 21
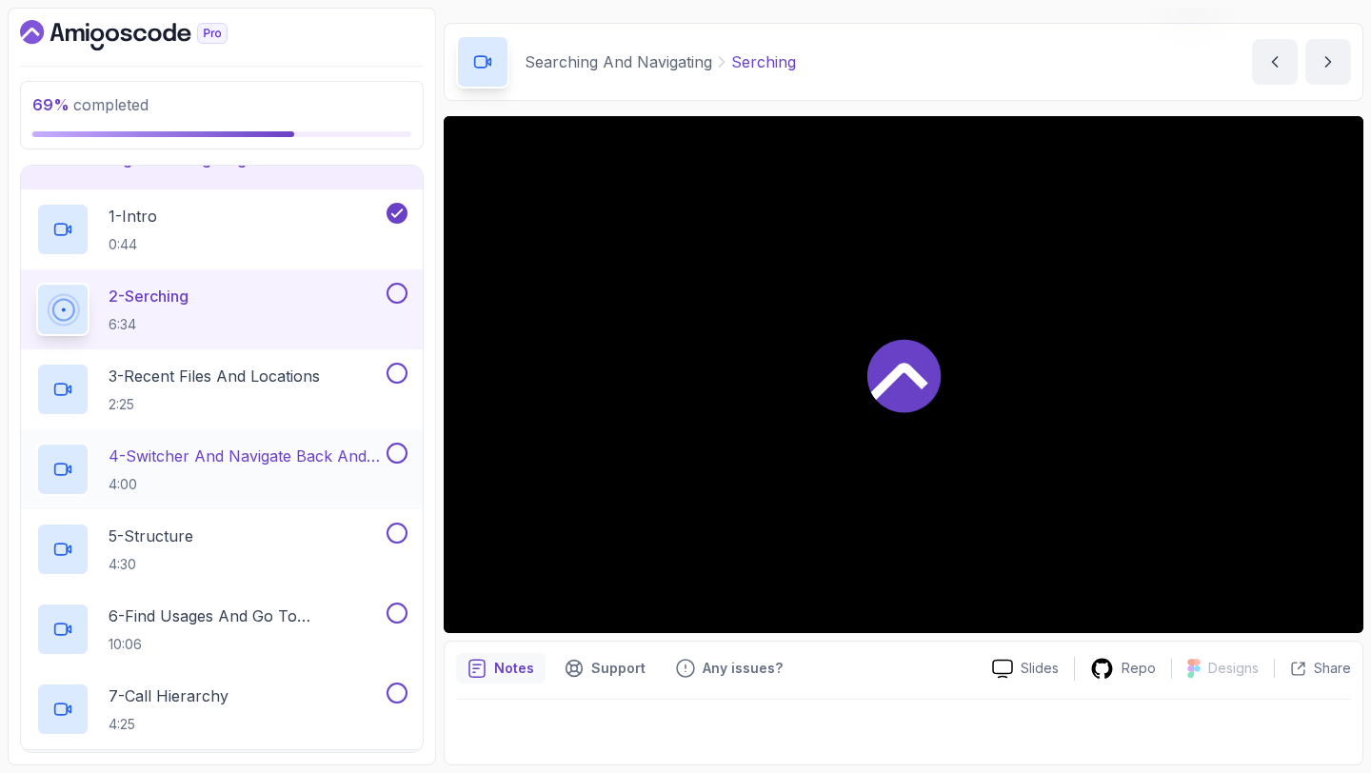
scroll to position [839, 0]
